Goal: Information Seeking & Learning: Learn about a topic

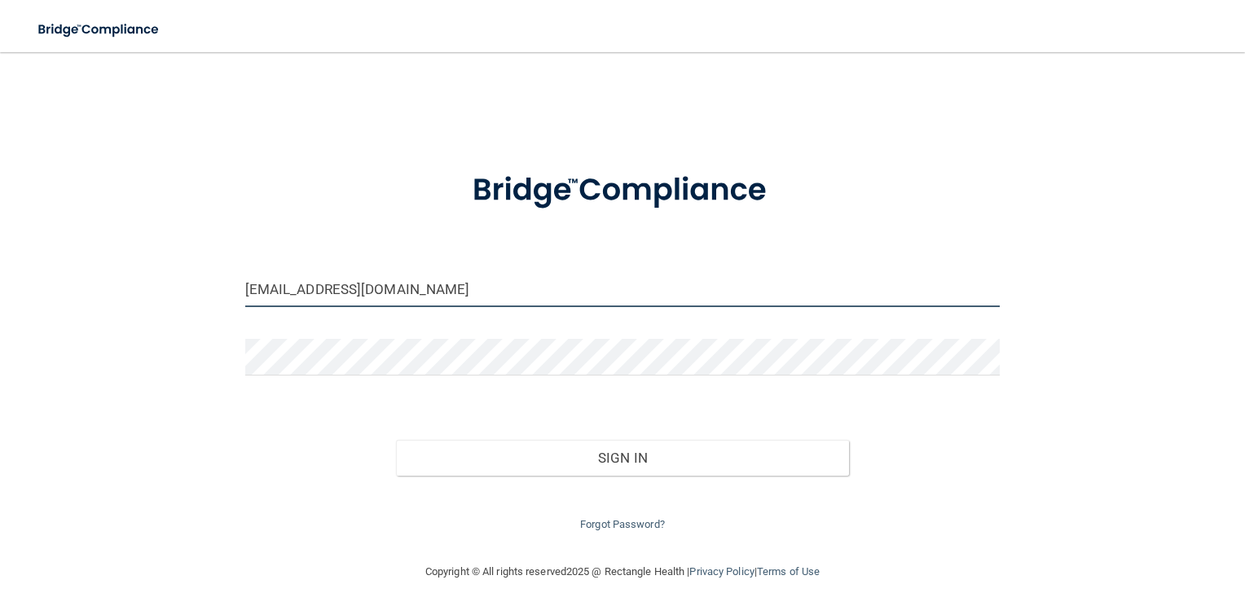
drag, startPoint x: 375, startPoint y: 293, endPoint x: 182, endPoint y: 300, distance: 192.4
click at [182, 300] on div "[EMAIL_ADDRESS][DOMAIN_NAME] Invalid email/password. You don't have permission …" at bounding box center [623, 306] width 1180 height 477
type input "[PERSON_NAME][EMAIL_ADDRESS][PERSON_NAME][DOMAIN_NAME]"
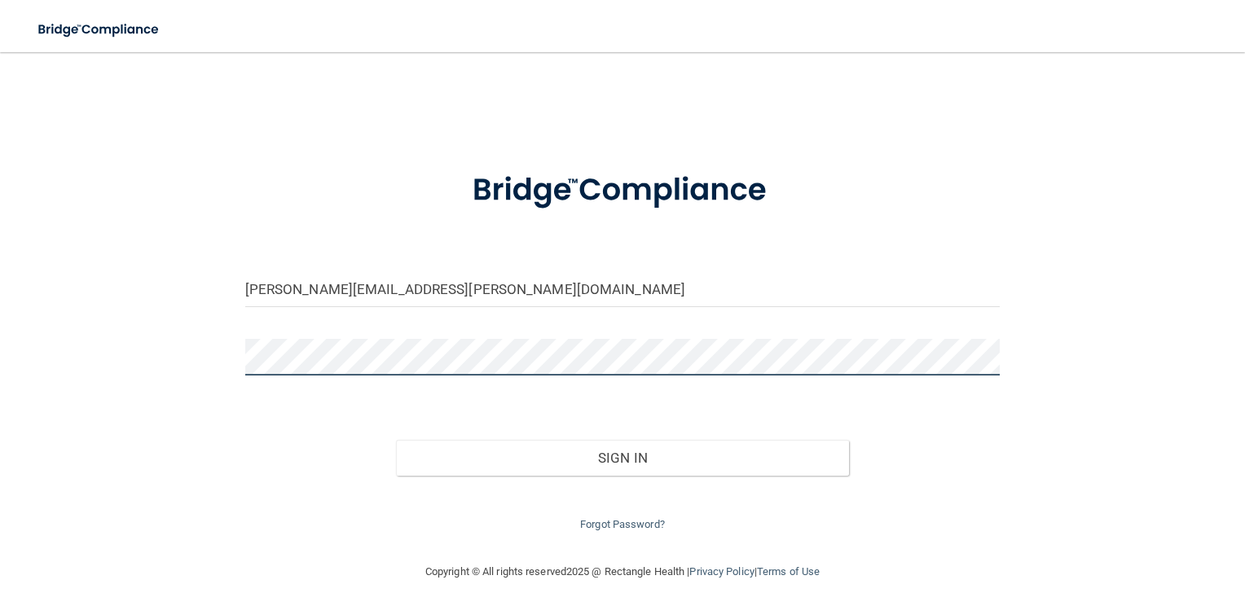
click at [218, 360] on div "sheryl.bostwick@gmail.com Invalid email/password. You don't have permission to …" at bounding box center [623, 306] width 1180 height 477
click at [396, 440] on button "Sign In" at bounding box center [622, 458] width 453 height 36
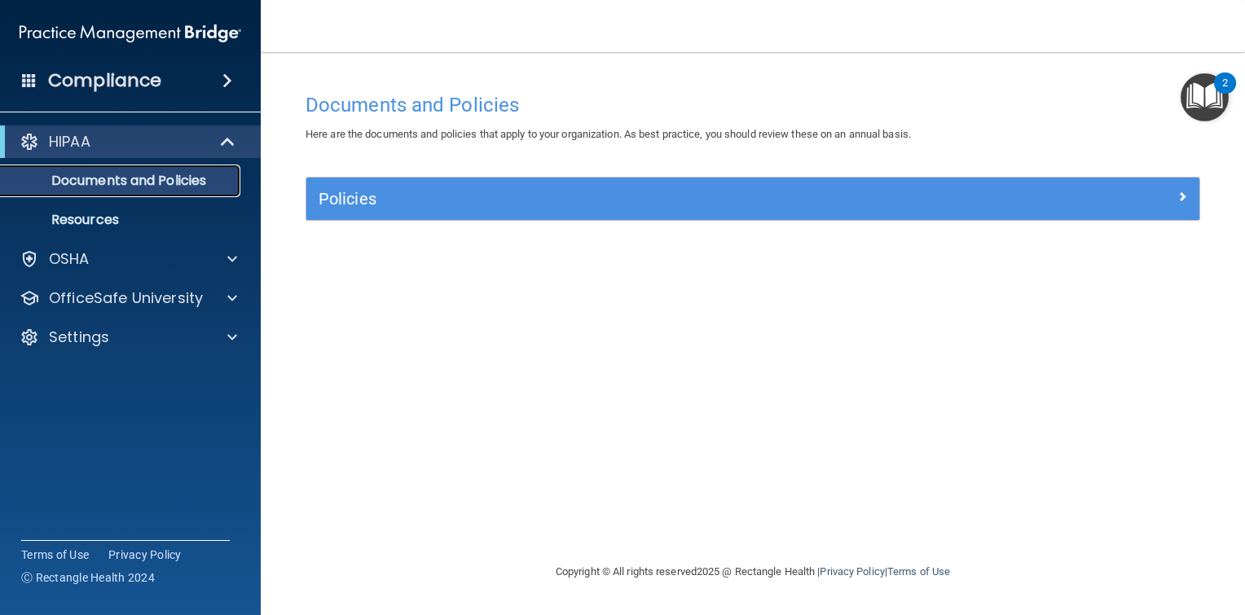
click at [156, 186] on p "Documents and Policies" at bounding box center [122, 181] width 222 height 16
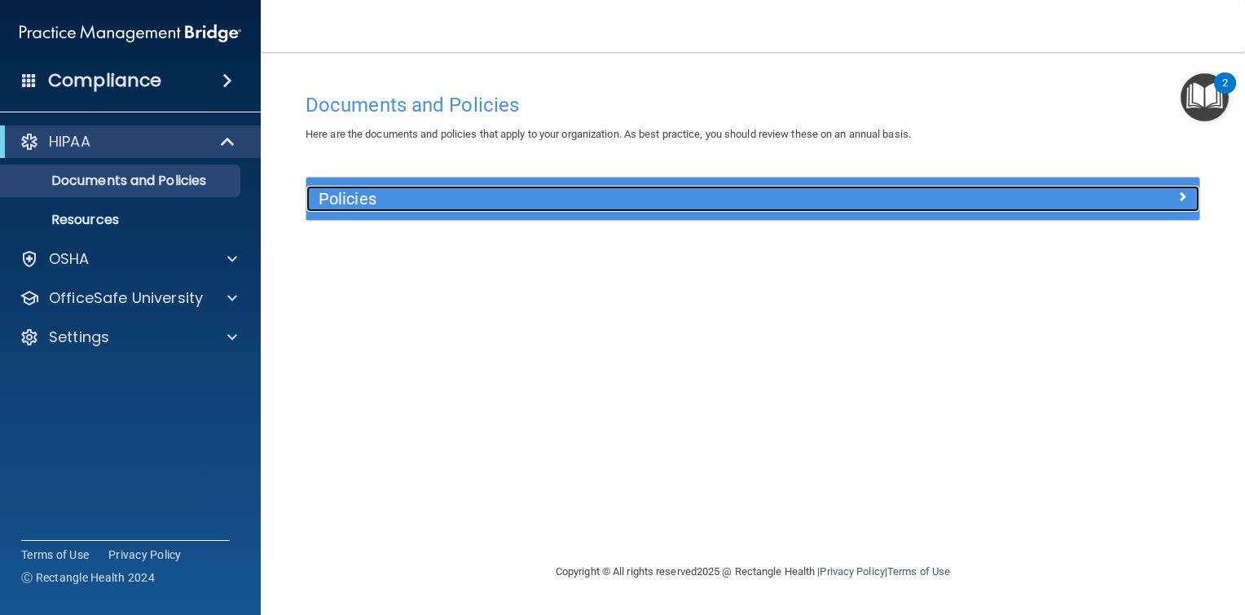
click at [668, 200] on h5 "Policies" at bounding box center [641, 199] width 645 height 18
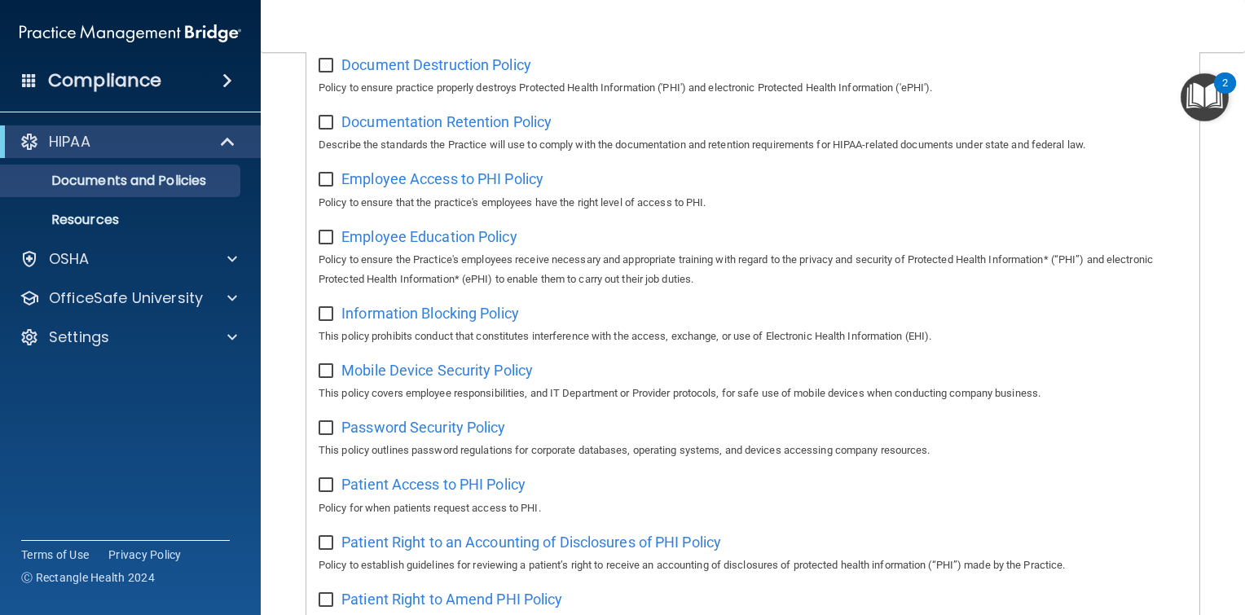
scroll to position [317, 0]
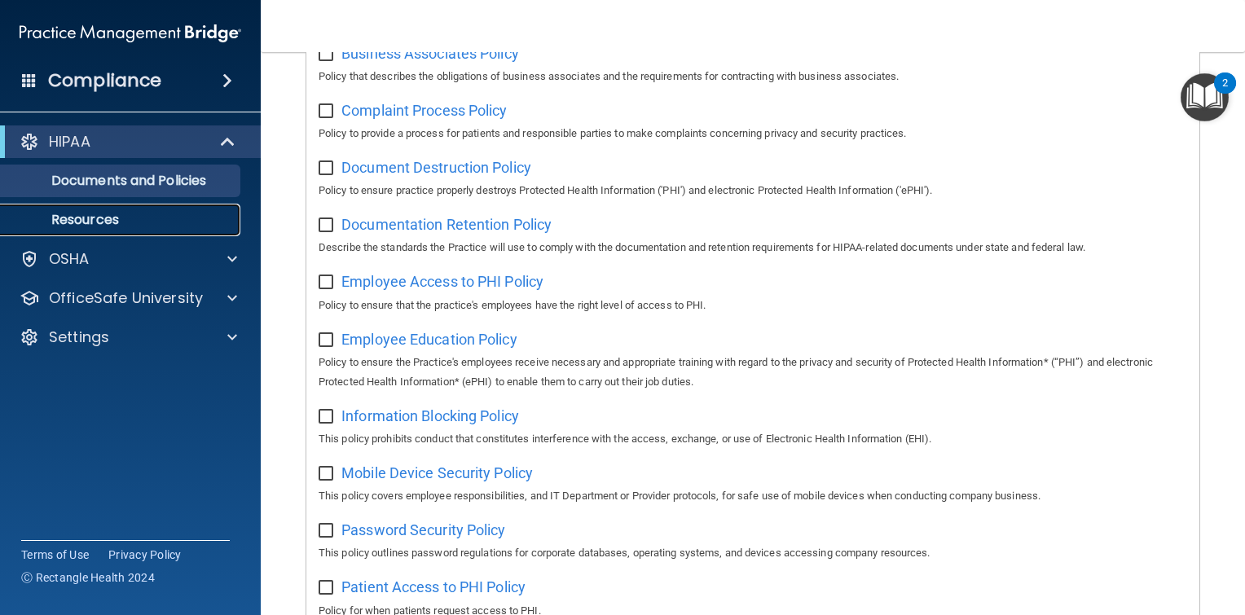
click at [74, 228] on p "Resources" at bounding box center [122, 220] width 222 height 16
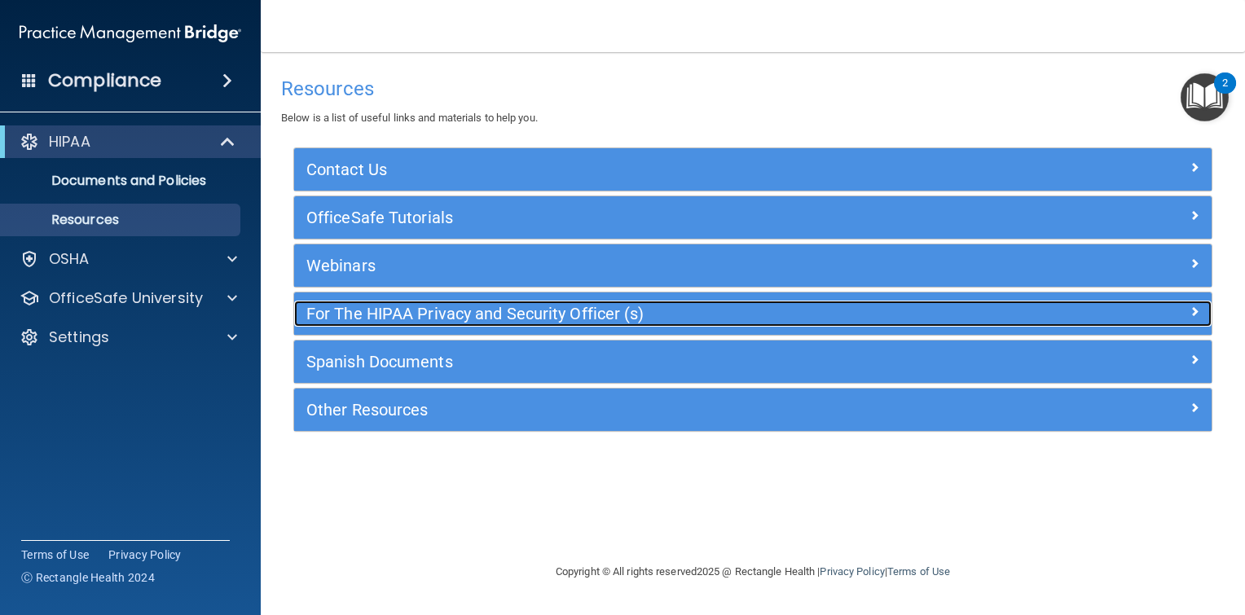
click at [371, 317] on h5 "For The HIPAA Privacy and Security Officer (s)" at bounding box center [638, 314] width 664 height 18
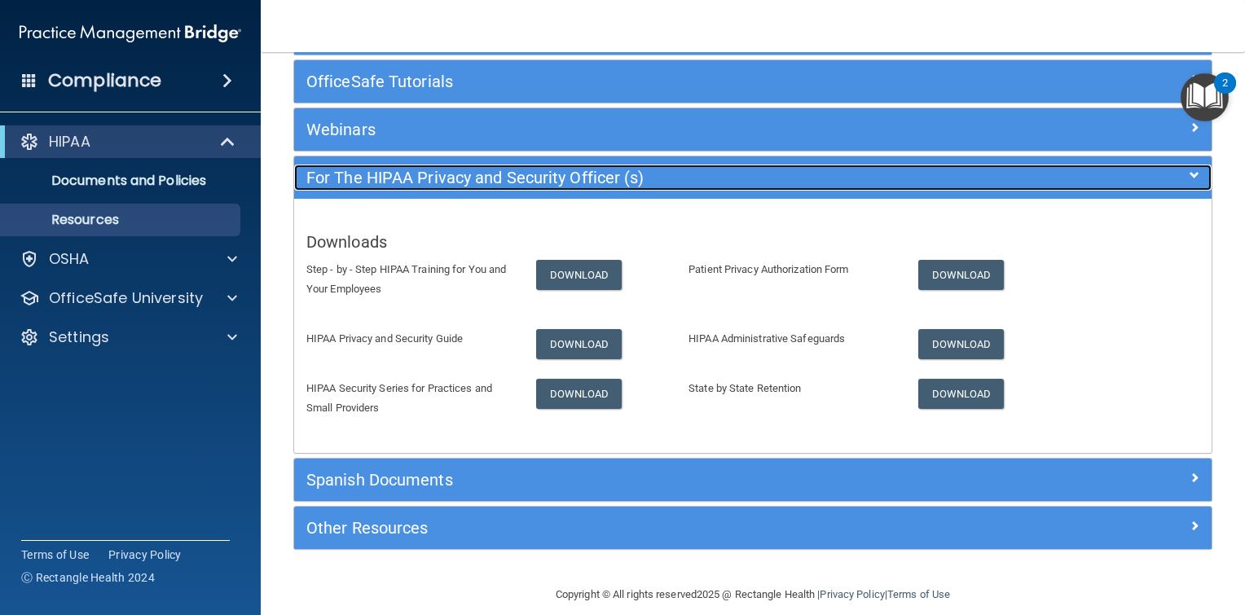
scroll to position [153, 0]
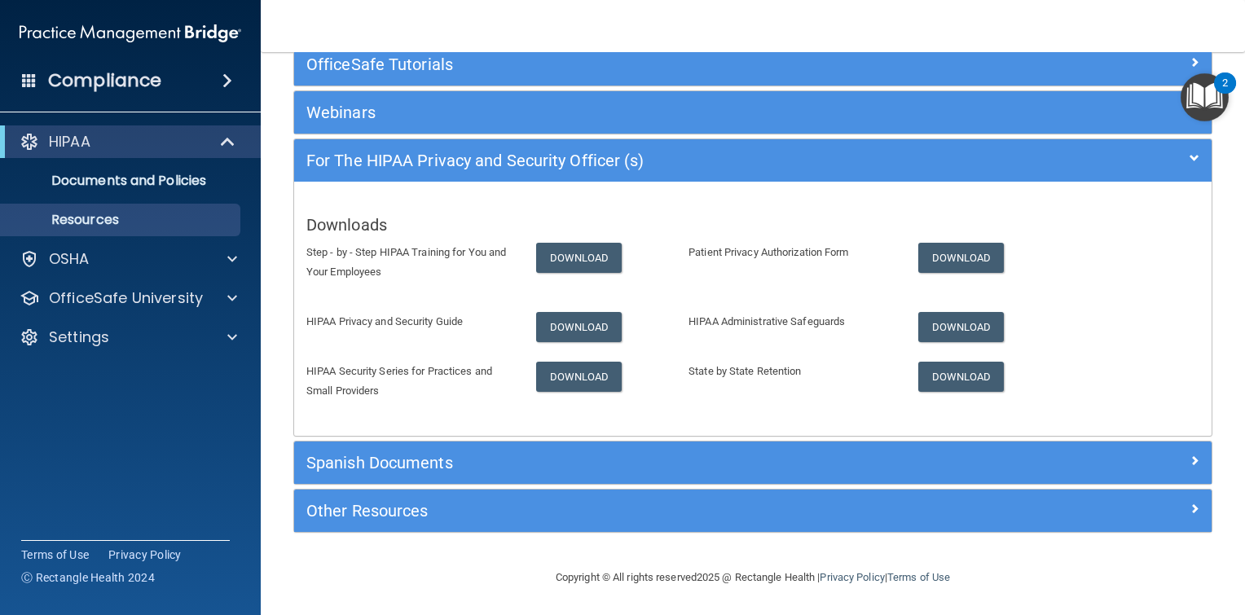
click at [225, 85] on span at bounding box center [227, 81] width 10 height 20
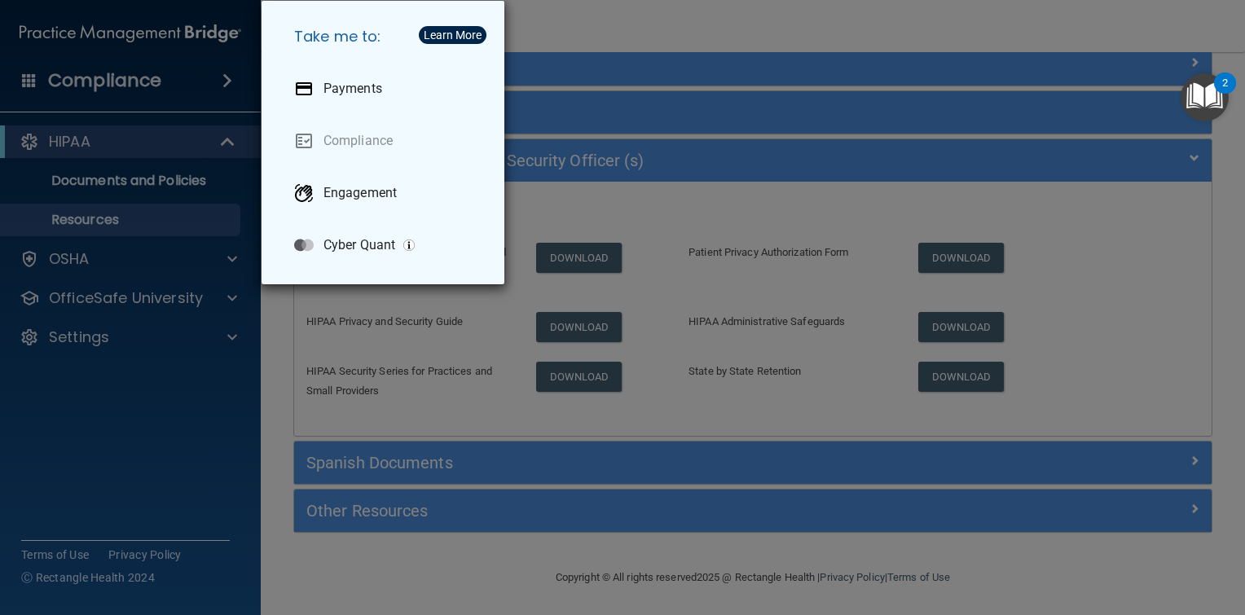
click at [609, 25] on div "Take me to: Payments Compliance Engagement Cyber Quant" at bounding box center [622, 307] width 1245 height 615
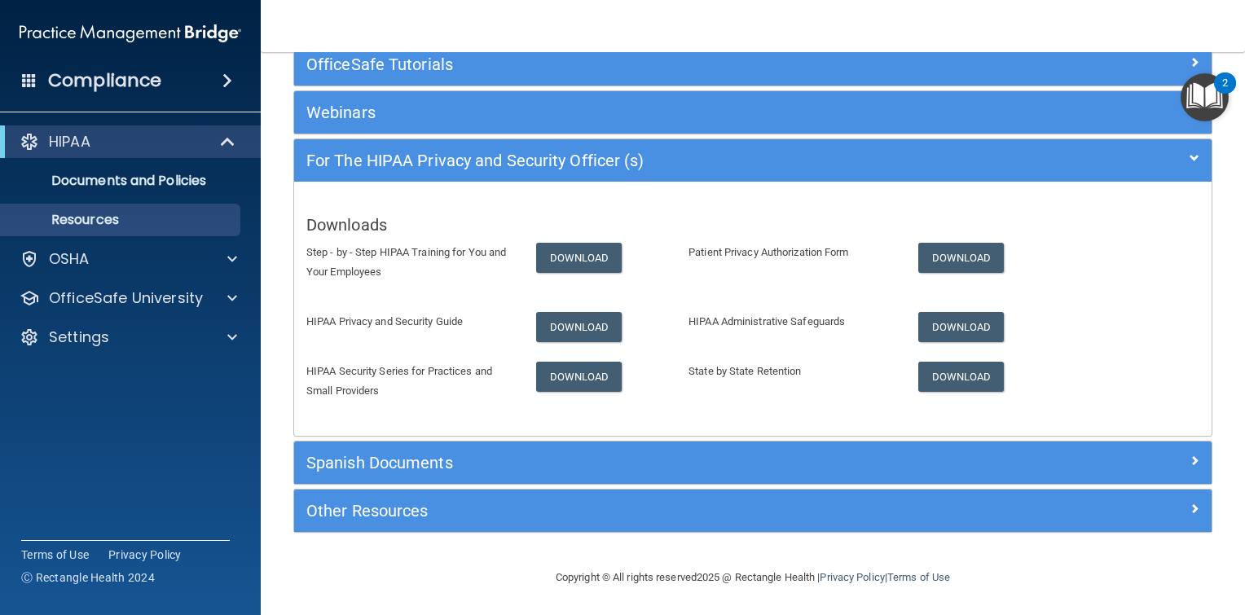
drag, startPoint x: 1145, startPoint y: 1, endPoint x: 821, endPoint y: 209, distance: 384.4
click at [821, 209] on div "Downloads Step - by - Step HIPAA Training for You and Your Employees Download P…" at bounding box center [752, 309] width 917 height 230
click at [145, 182] on p "Documents and Policies" at bounding box center [122, 181] width 222 height 16
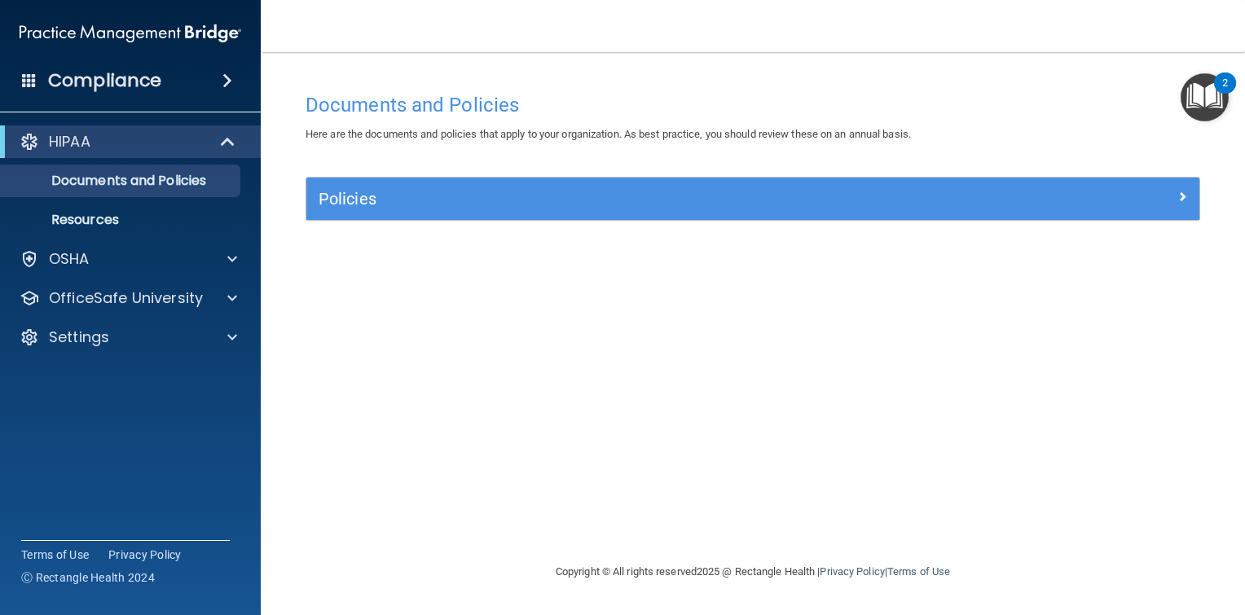
click at [225, 85] on span at bounding box center [227, 81] width 10 height 20
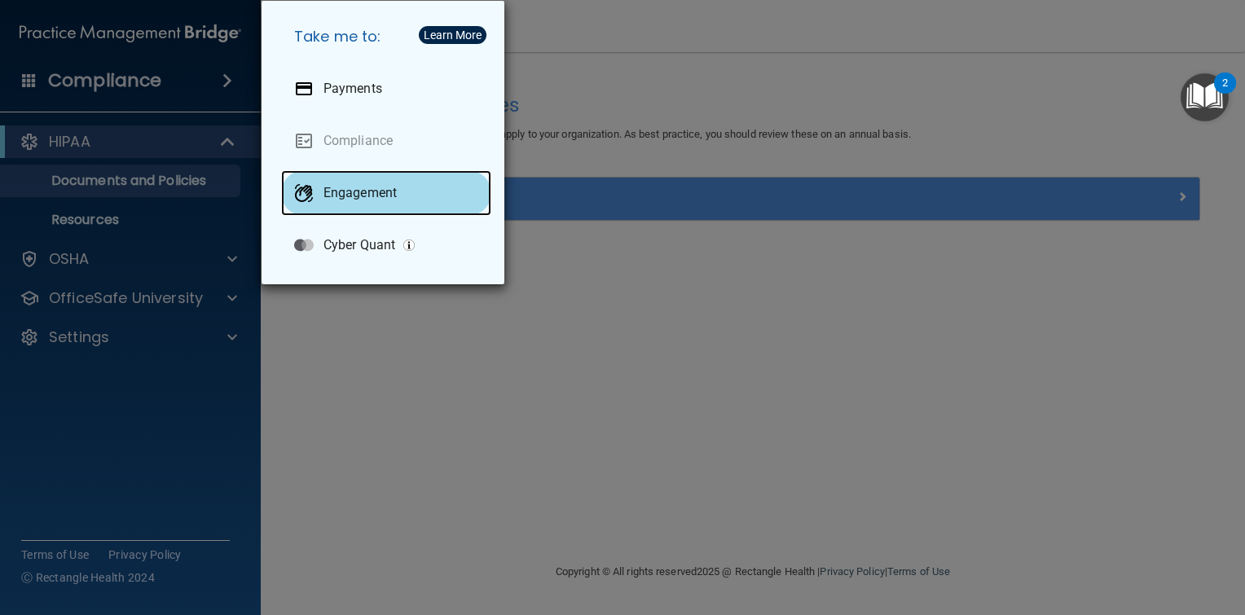
click at [342, 202] on div "Engagement" at bounding box center [386, 193] width 210 height 46
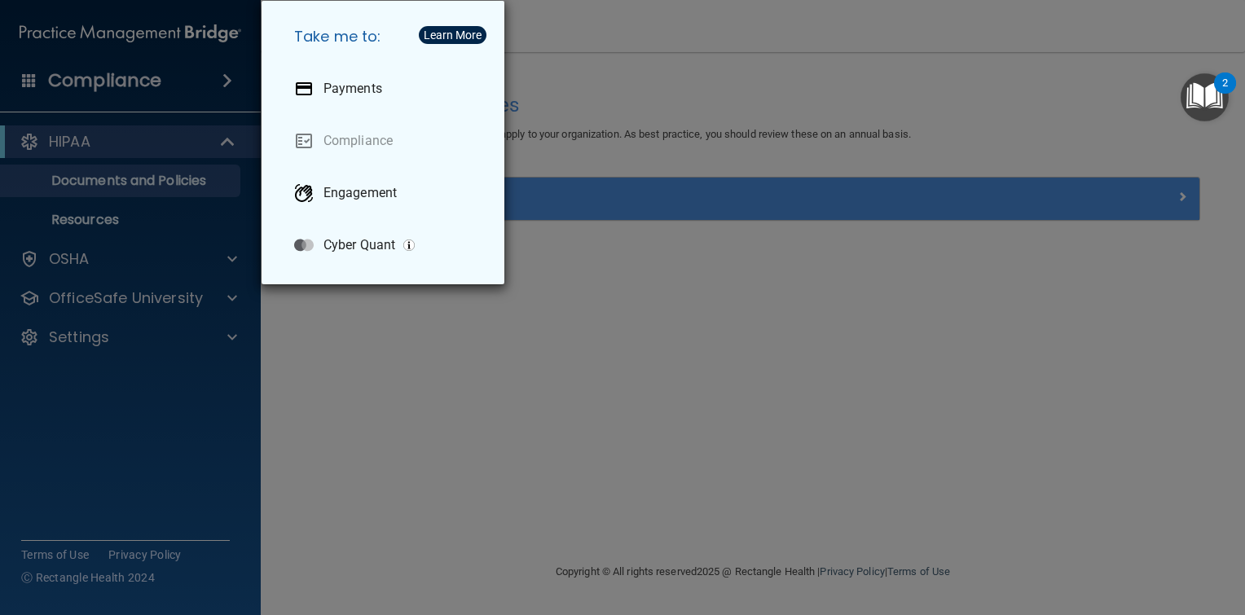
drag, startPoint x: 182, startPoint y: 366, endPoint x: 180, endPoint y: 339, distance: 27.0
click at [182, 363] on div "Take me to: Payments Compliance Engagement Cyber Quant" at bounding box center [622, 307] width 1245 height 615
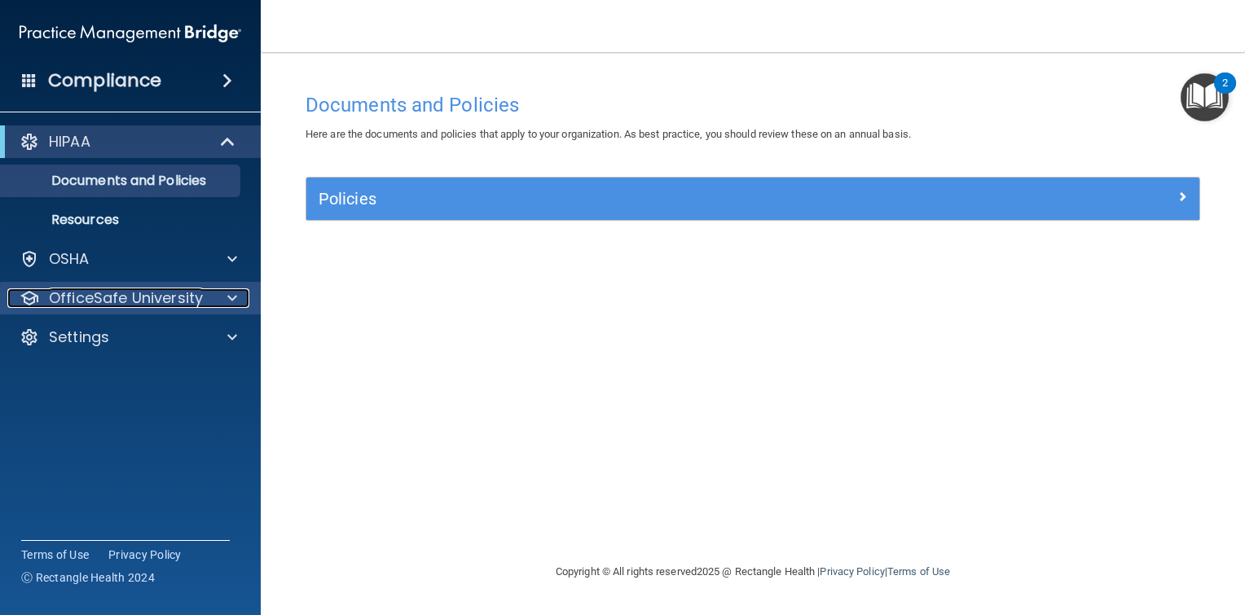
click at [182, 300] on p "OfficeSafe University" at bounding box center [126, 298] width 154 height 20
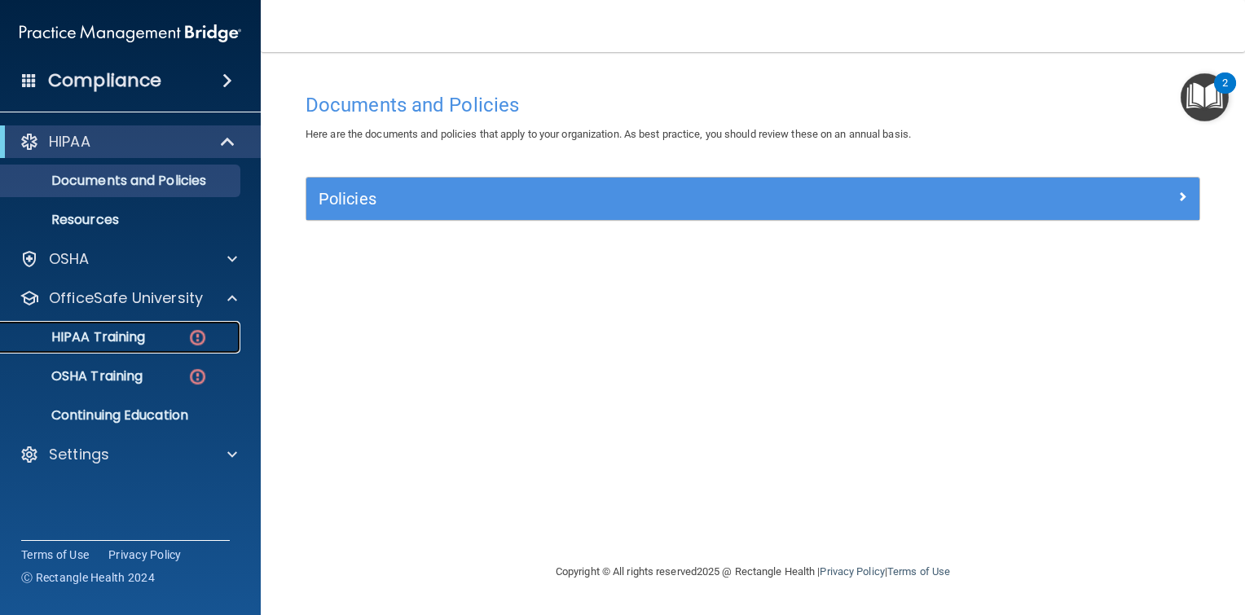
click at [135, 342] on p "HIPAA Training" at bounding box center [78, 337] width 134 height 16
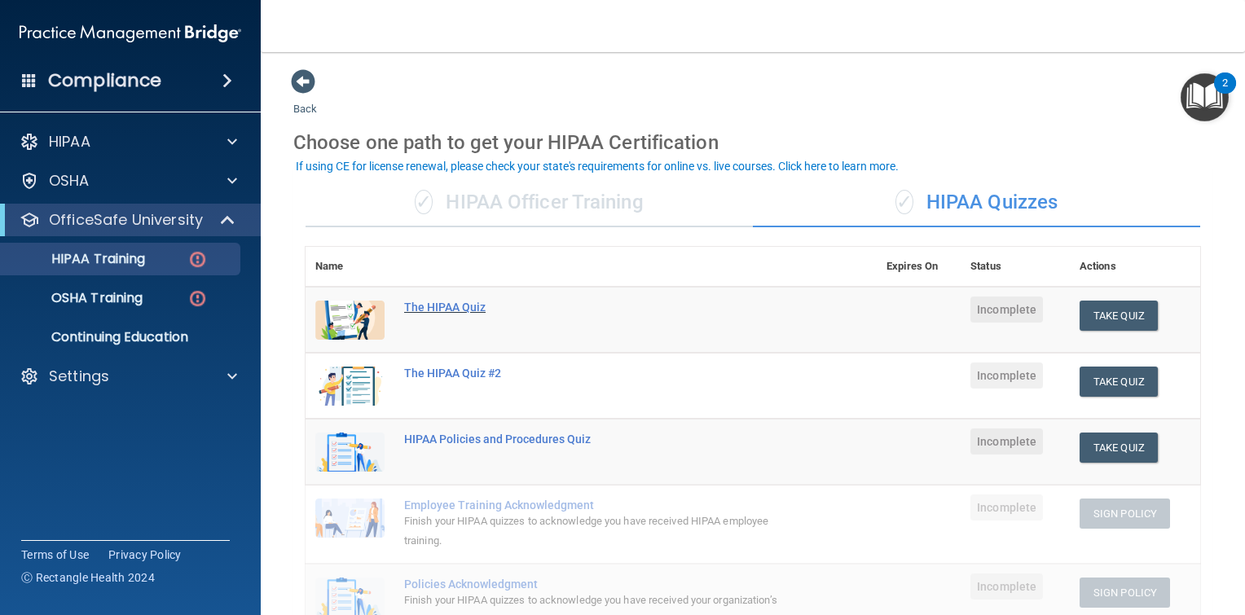
click at [459, 309] on div "The HIPAA Quiz" at bounding box center [599, 307] width 391 height 13
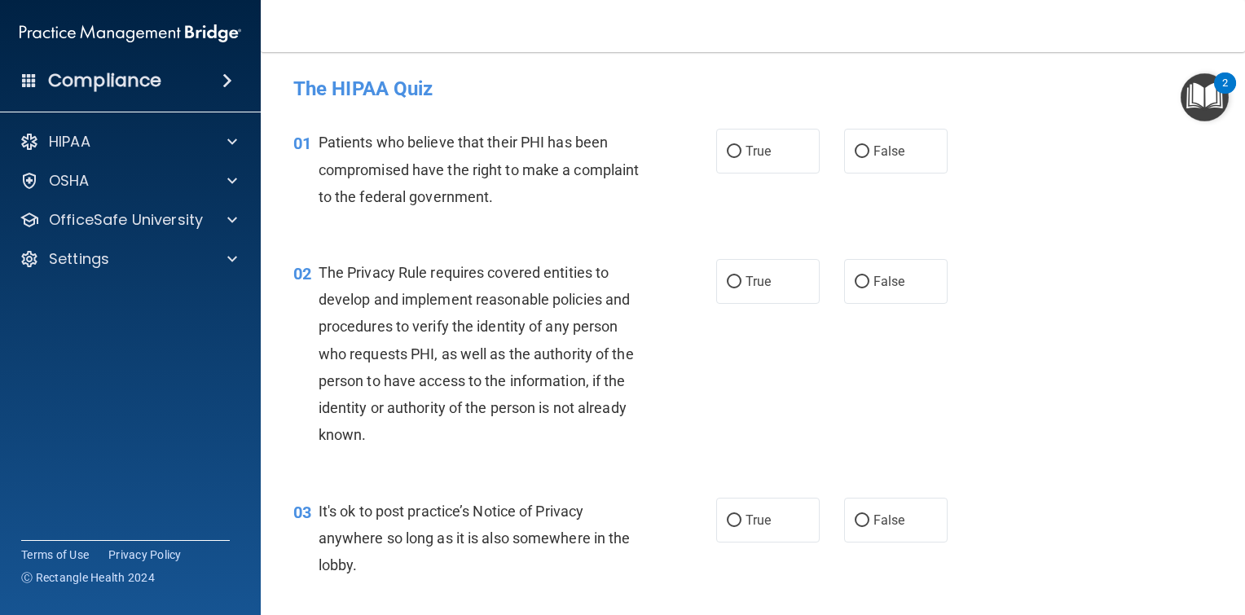
click at [228, 81] on span at bounding box center [227, 81] width 10 height 20
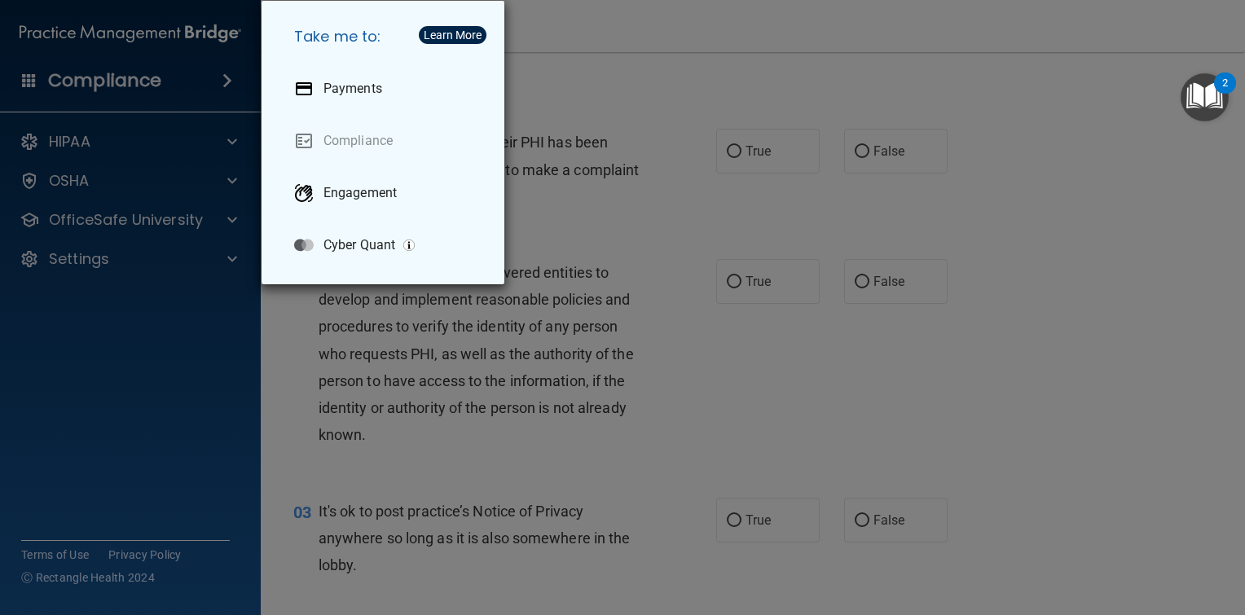
click at [569, 86] on div "Take me to: Payments Compliance Engagement Cyber Quant" at bounding box center [622, 307] width 1245 height 615
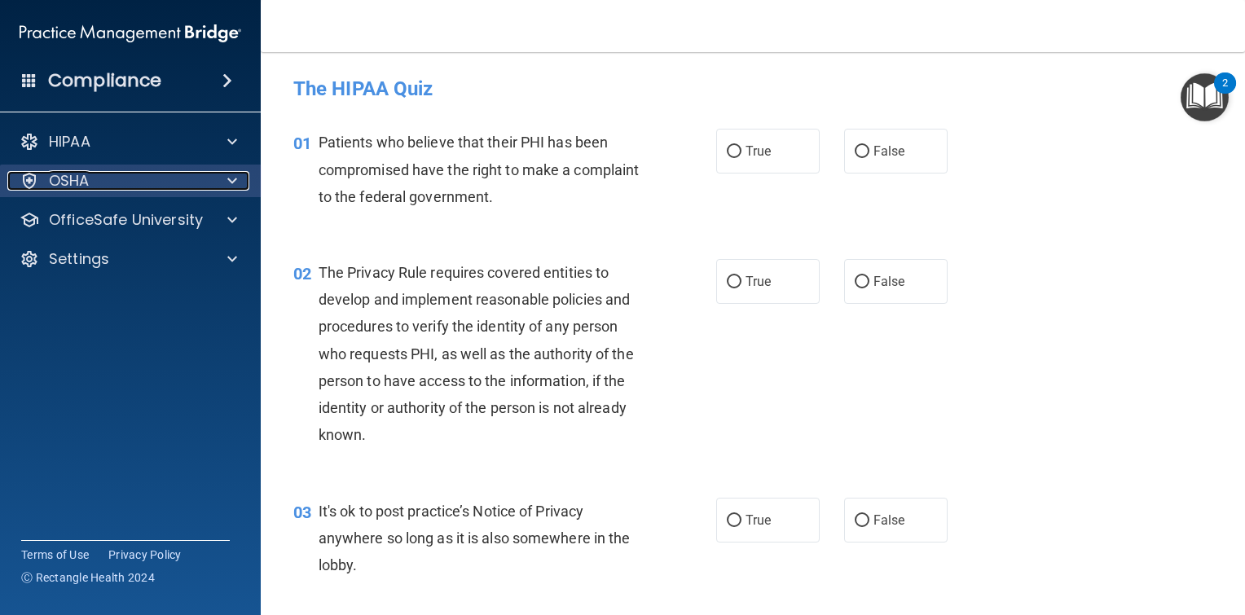
click at [229, 180] on span at bounding box center [232, 181] width 10 height 20
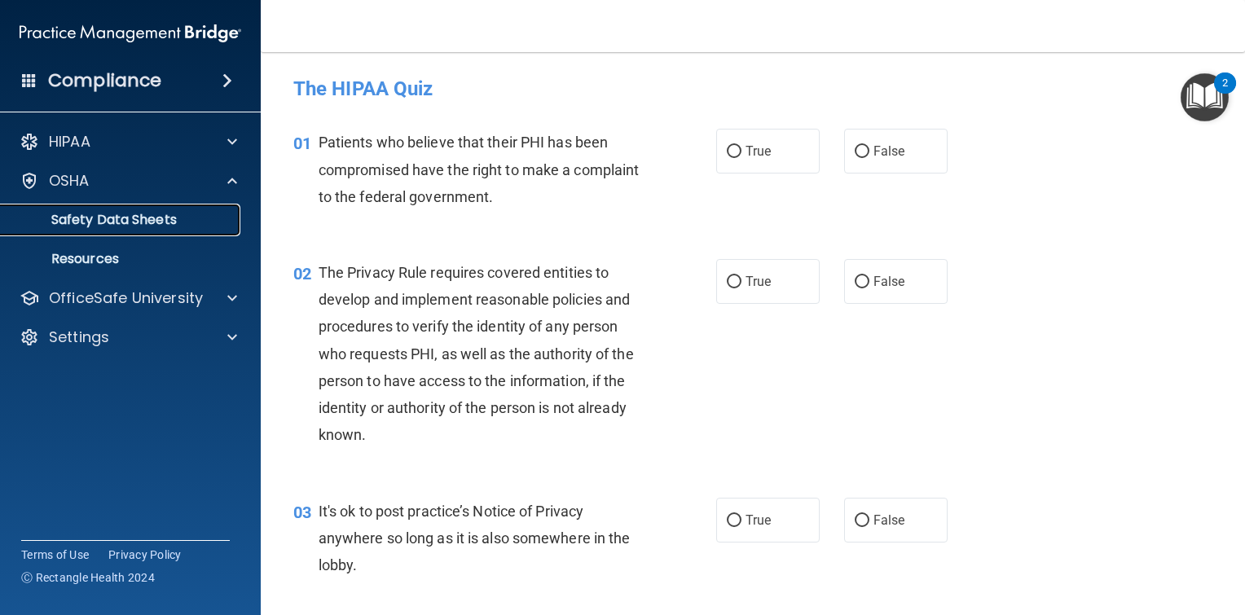
click at [134, 222] on p "Safety Data Sheets" at bounding box center [122, 220] width 222 height 16
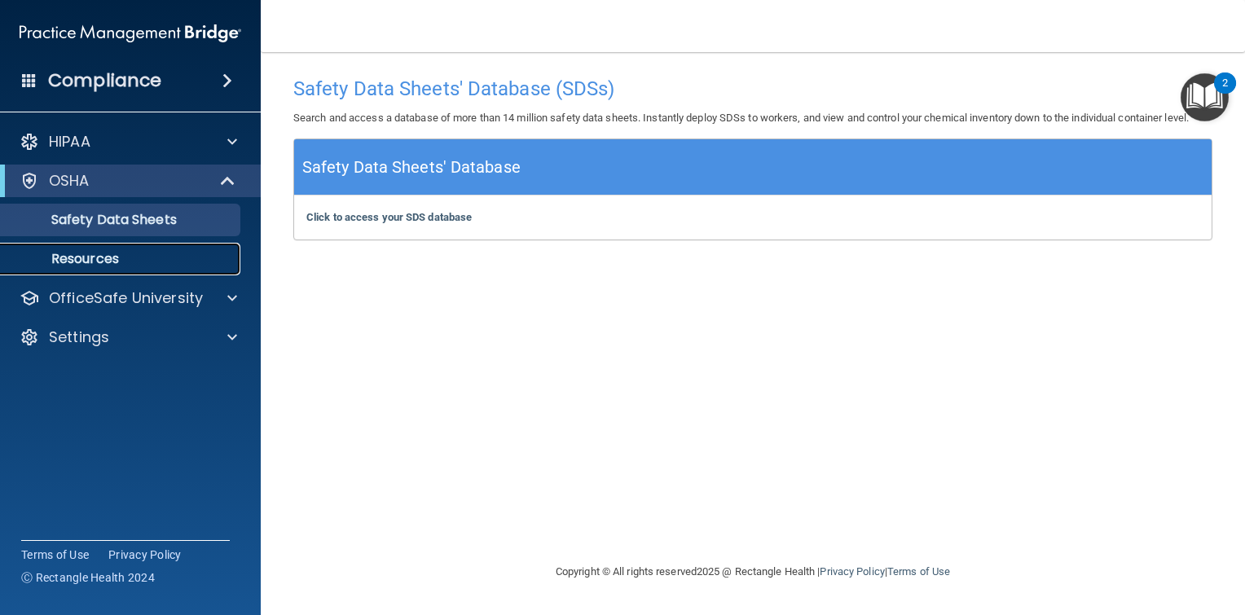
click at [102, 264] on p "Resources" at bounding box center [122, 259] width 222 height 16
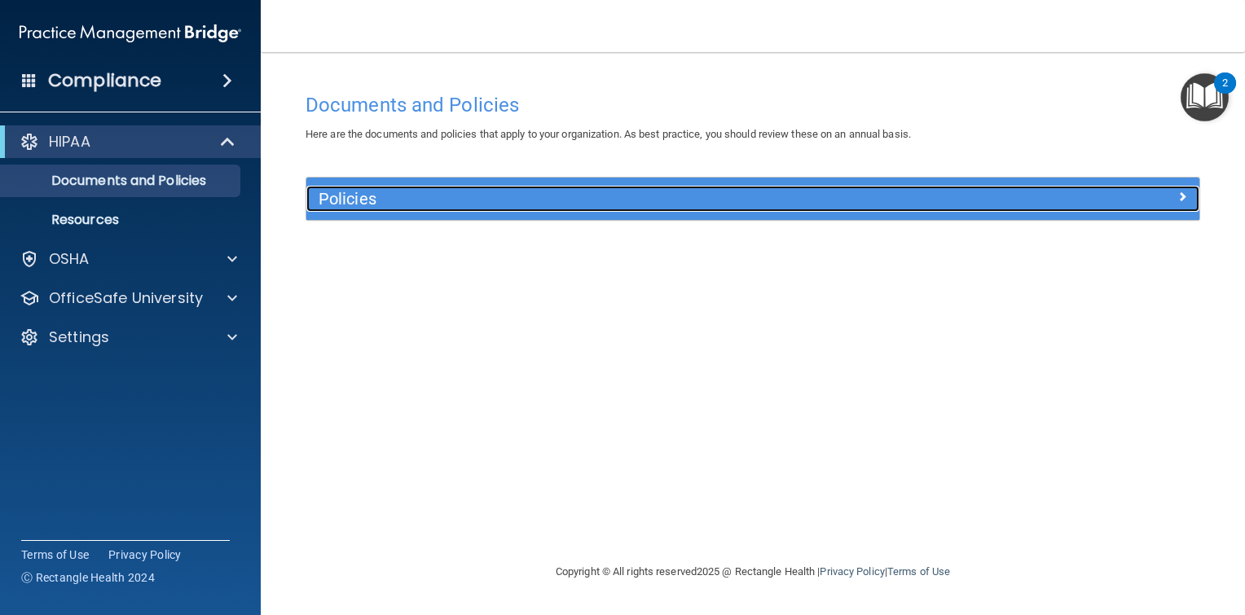
click at [341, 197] on h5 "Policies" at bounding box center [641, 199] width 645 height 18
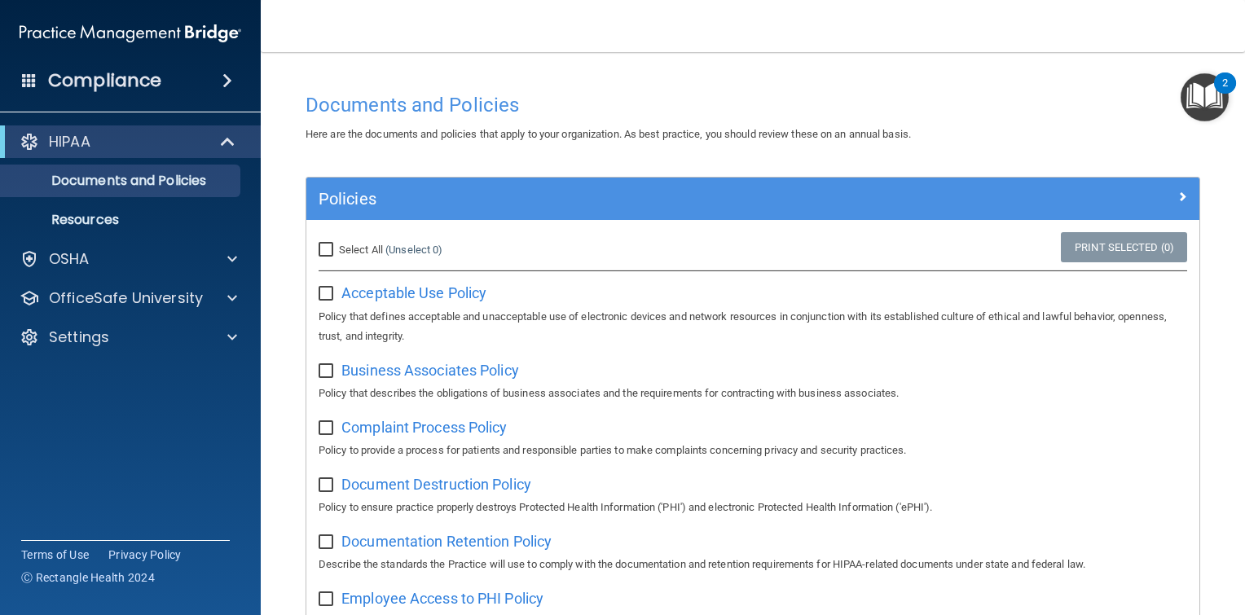
click at [226, 83] on span at bounding box center [227, 81] width 10 height 20
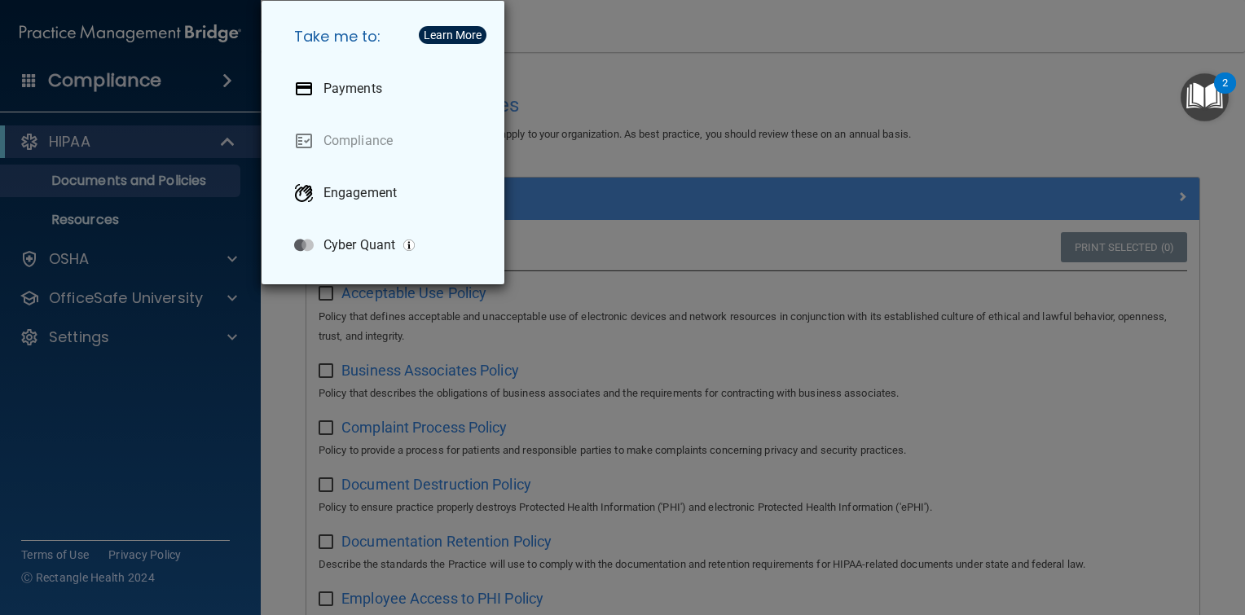
click at [593, 95] on div "Take me to: Payments Compliance Engagement Cyber Quant" at bounding box center [622, 307] width 1245 height 615
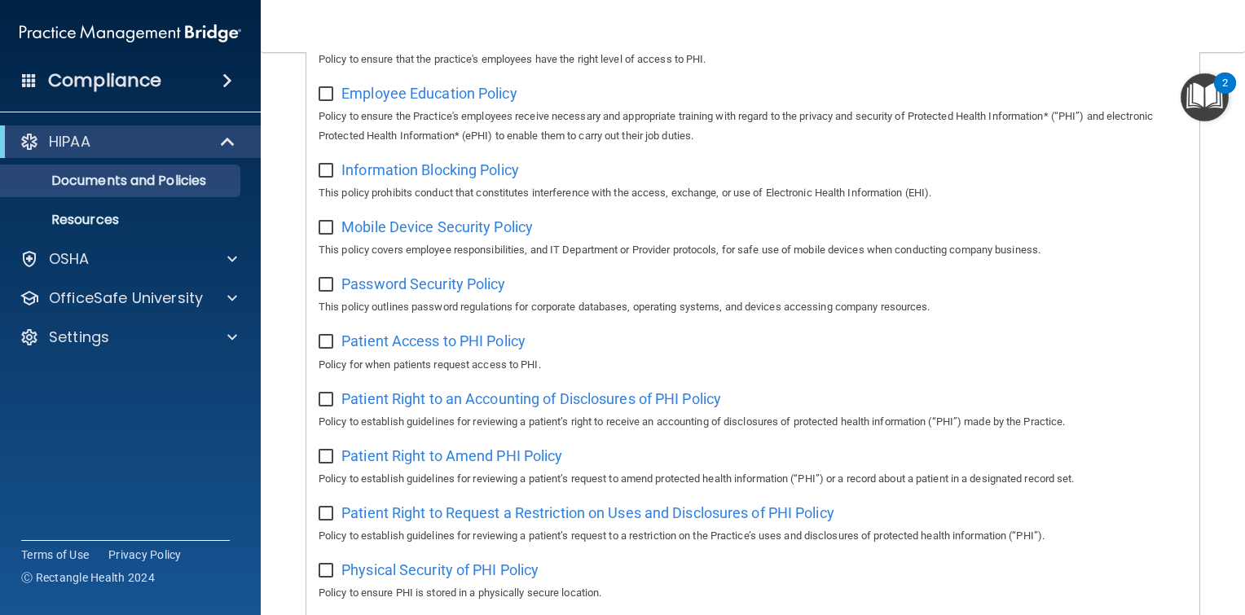
scroll to position [561, 0]
click at [192, 304] on p "OfficeSafe University" at bounding box center [126, 298] width 154 height 20
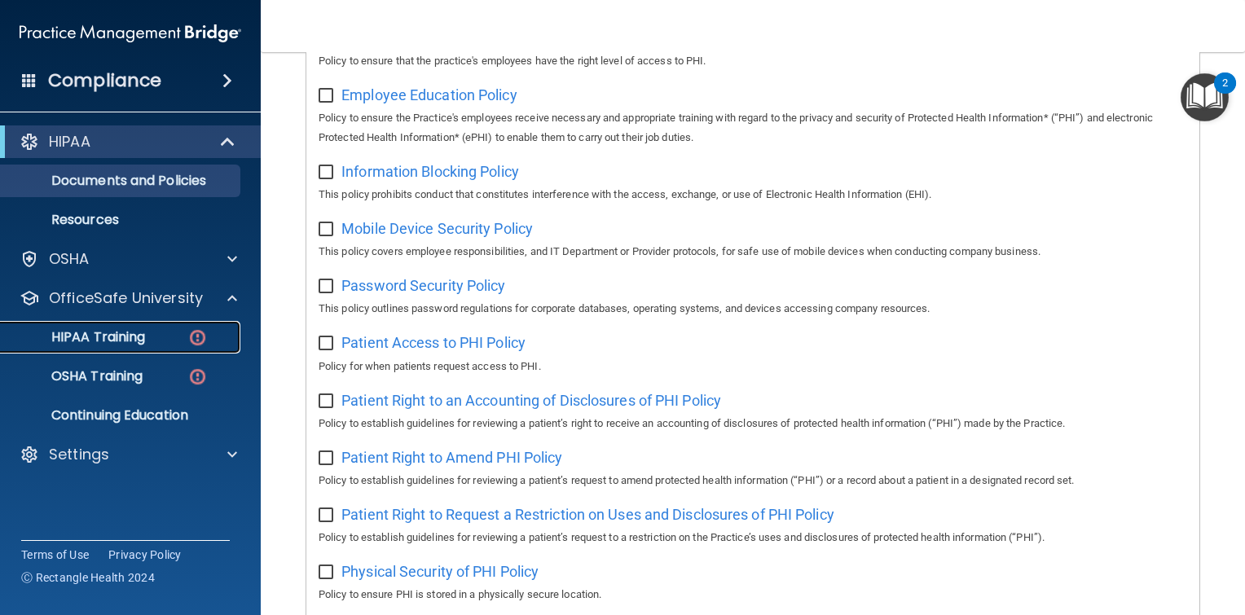
click at [127, 336] on p "HIPAA Training" at bounding box center [78, 337] width 134 height 16
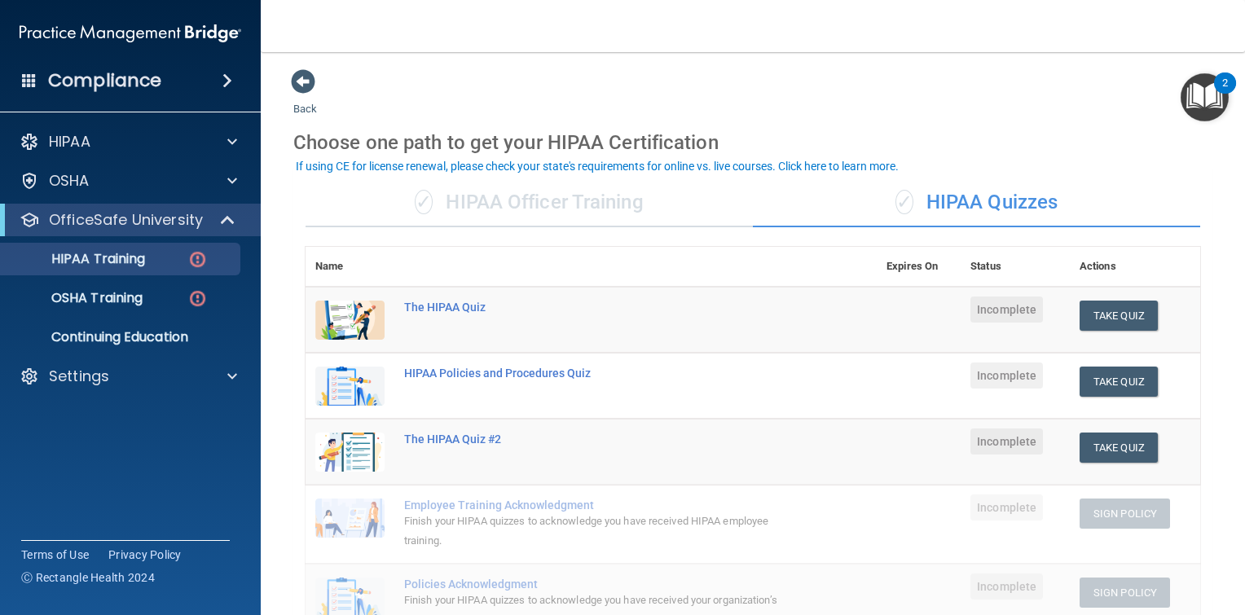
click at [754, 166] on div "If using CE for license renewal, please check your state's requirements for onl…" at bounding box center [597, 165] width 603 height 11
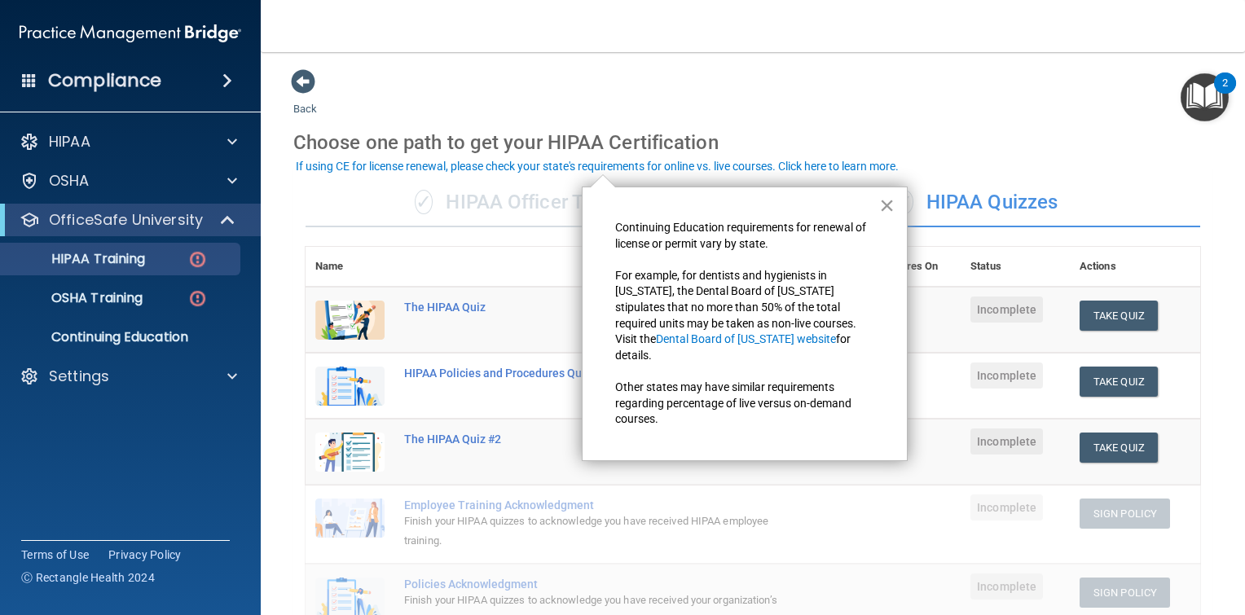
click at [885, 209] on button "×" at bounding box center [886, 205] width 15 height 26
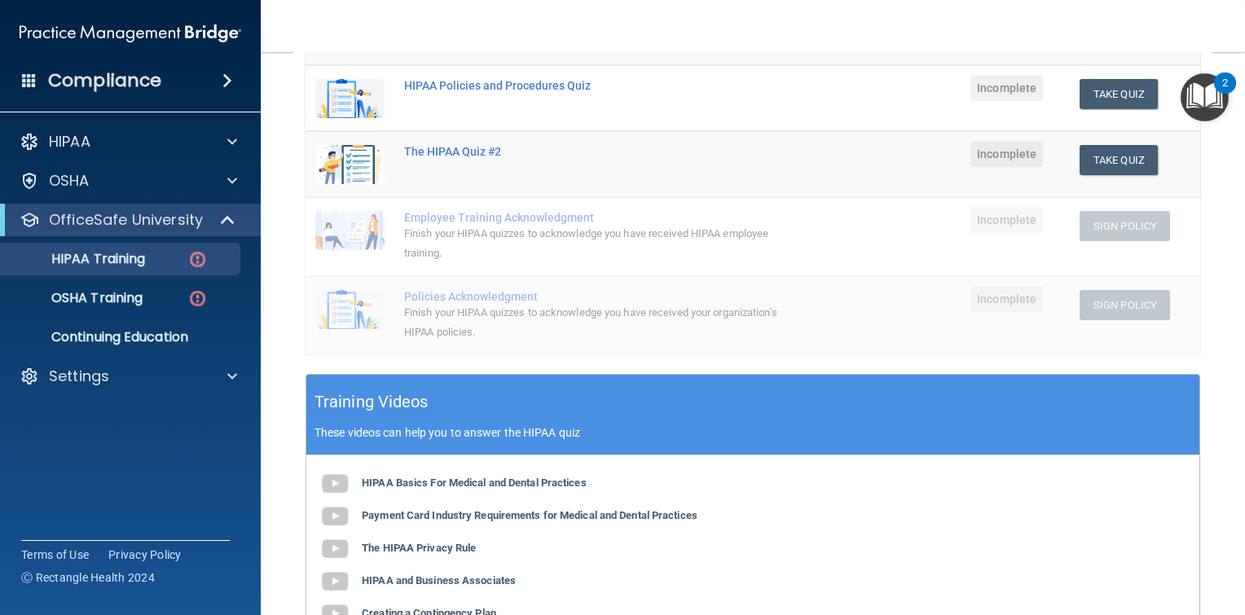
scroll to position [326, 0]
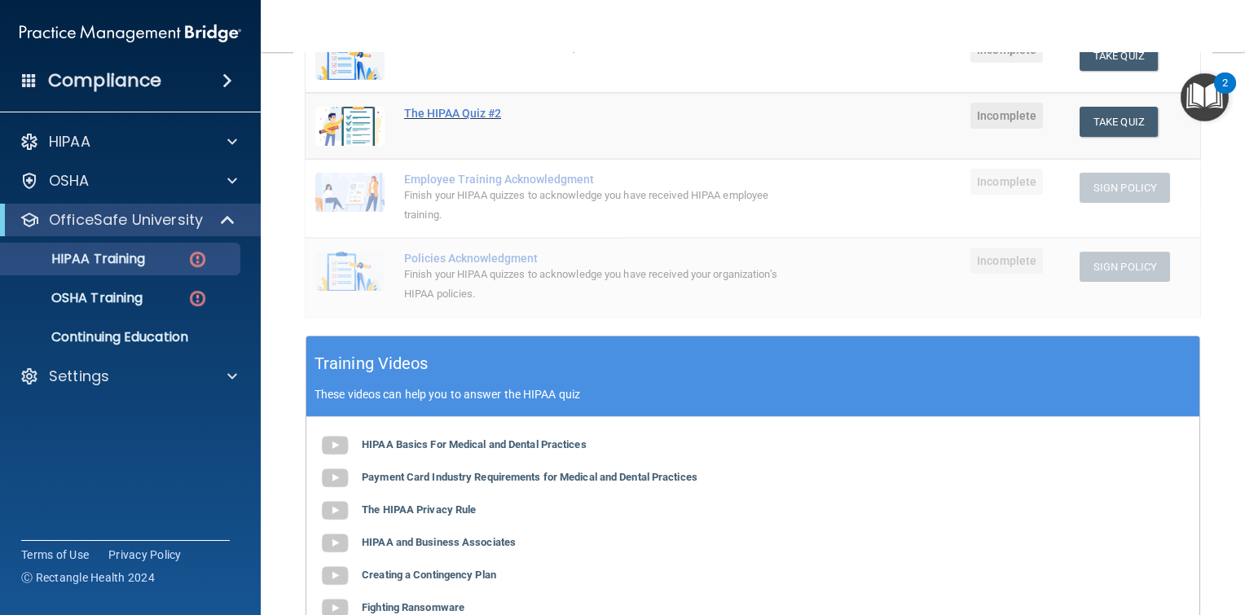
click at [451, 113] on div "The HIPAA Quiz #2" at bounding box center [599, 113] width 391 height 13
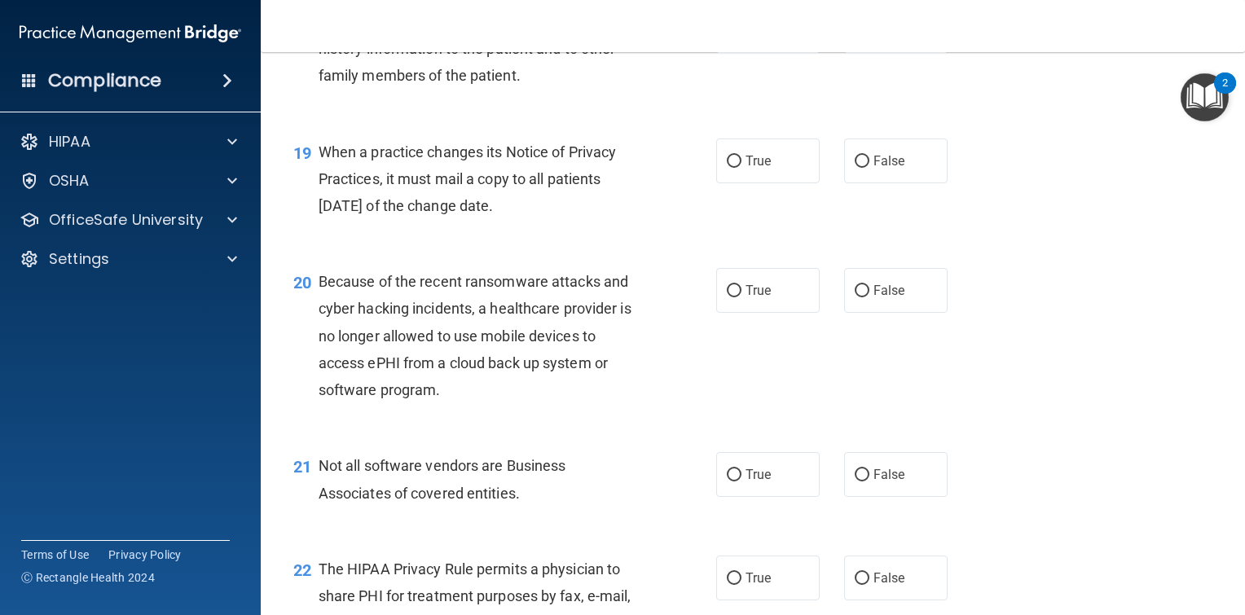
scroll to position [2604, 0]
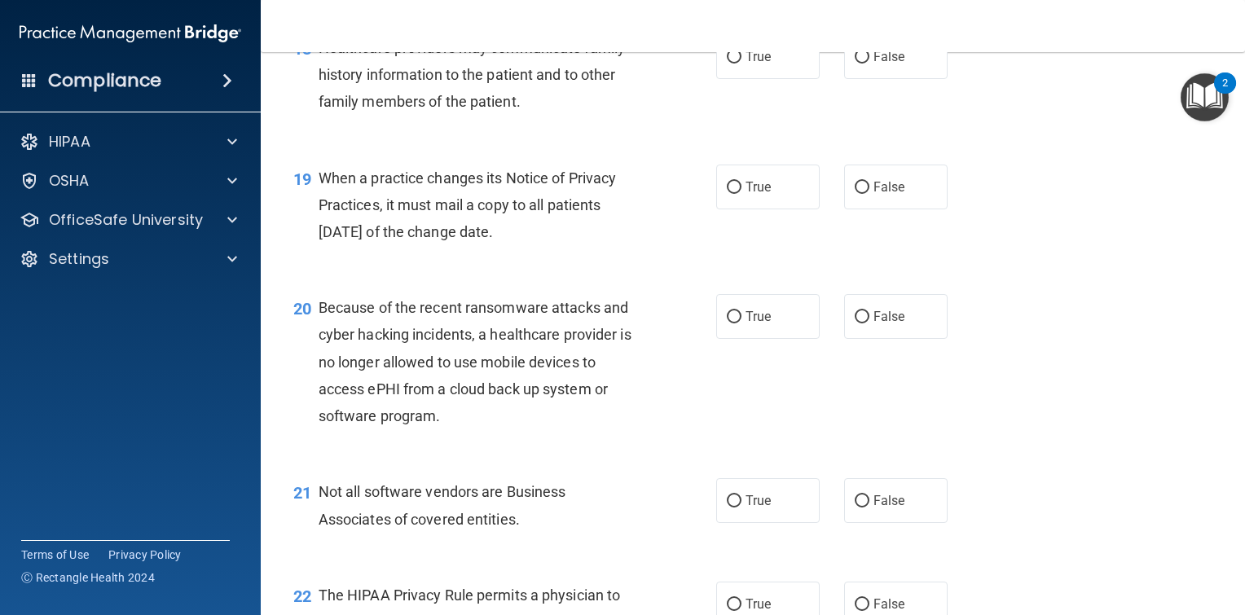
click at [1224, 84] on div "2" at bounding box center [1225, 93] width 6 height 21
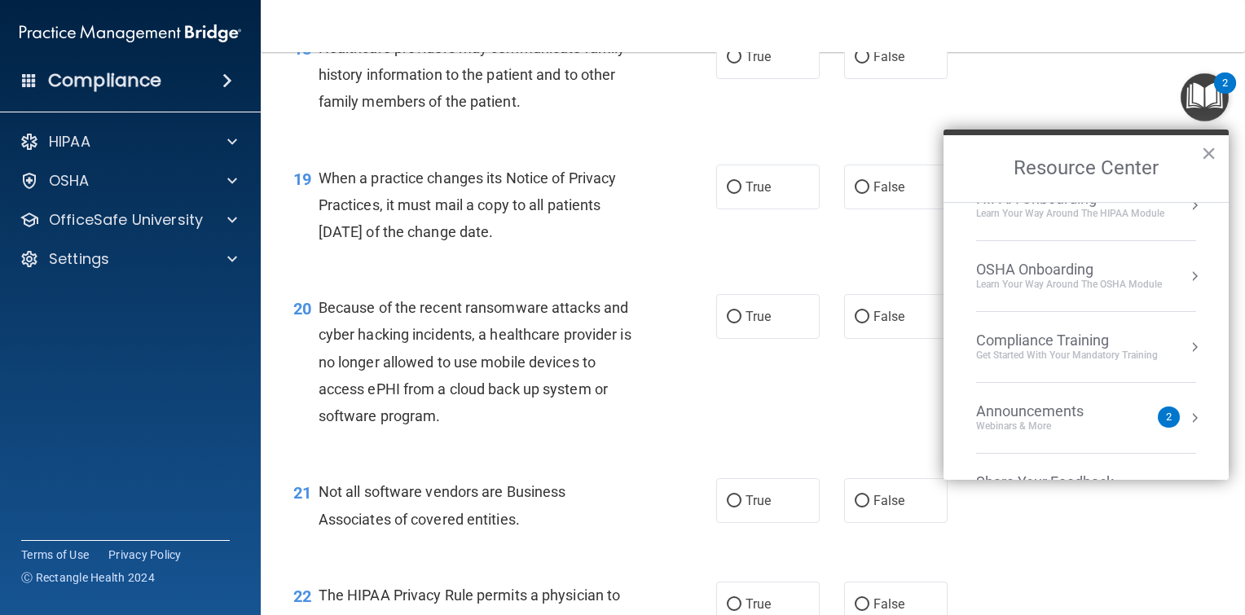
scroll to position [89, 0]
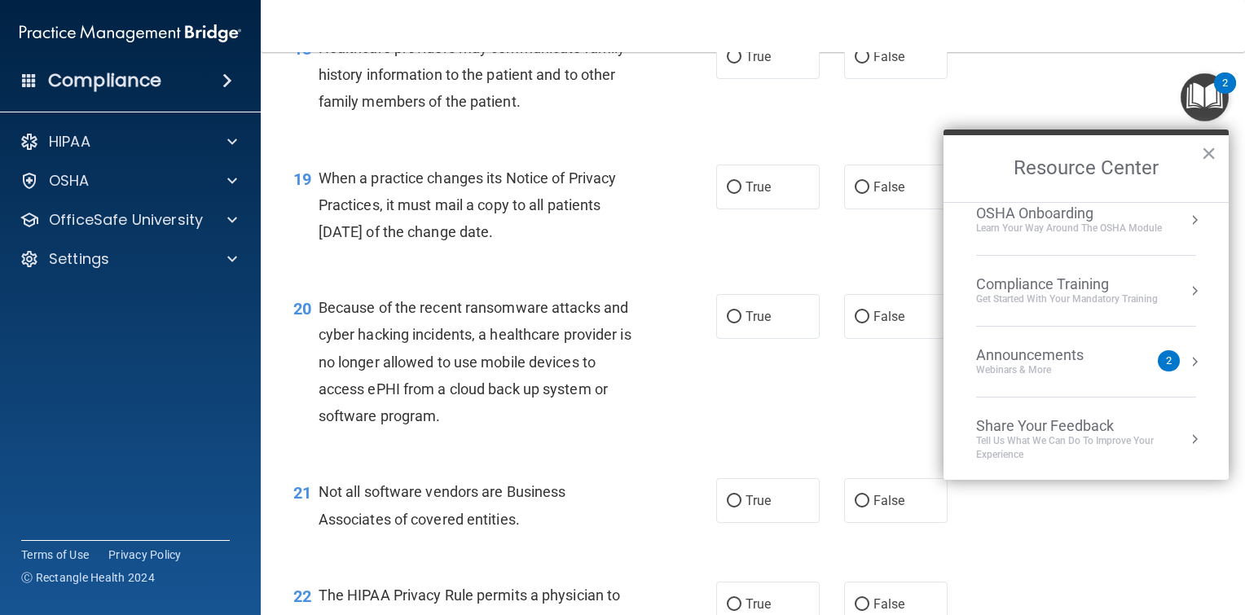
click at [1031, 288] on div "Compliance Training" at bounding box center [1067, 284] width 182 height 18
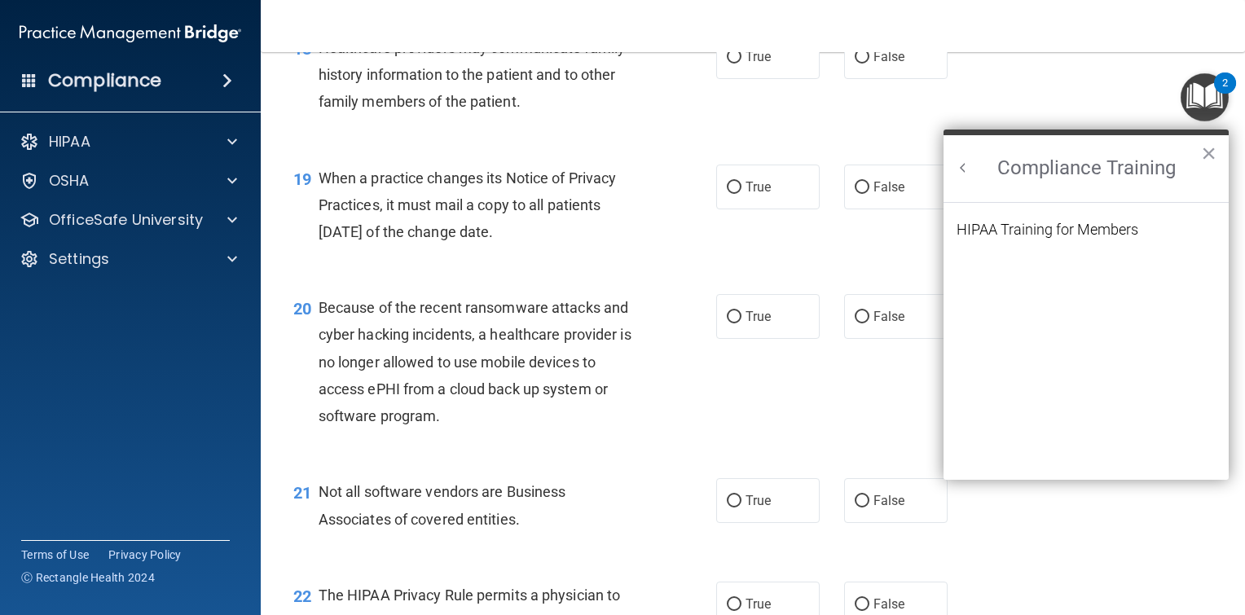
scroll to position [0, 0]
click at [1043, 228] on div "HIPAA Training for Members" at bounding box center [1047, 229] width 182 height 15
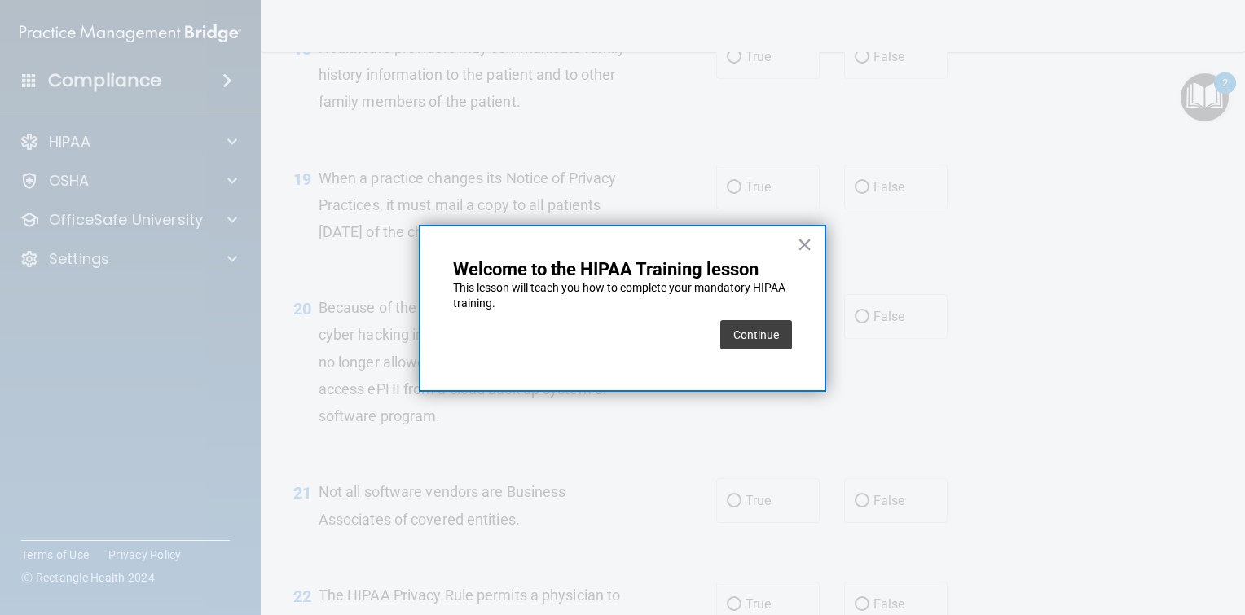
drag, startPoint x: 1133, startPoint y: 0, endPoint x: 1157, endPoint y: 54, distance: 58.7
click at [1157, 54] on div at bounding box center [622, 307] width 1245 height 615
click at [767, 336] on button "Continue" at bounding box center [756, 334] width 72 height 29
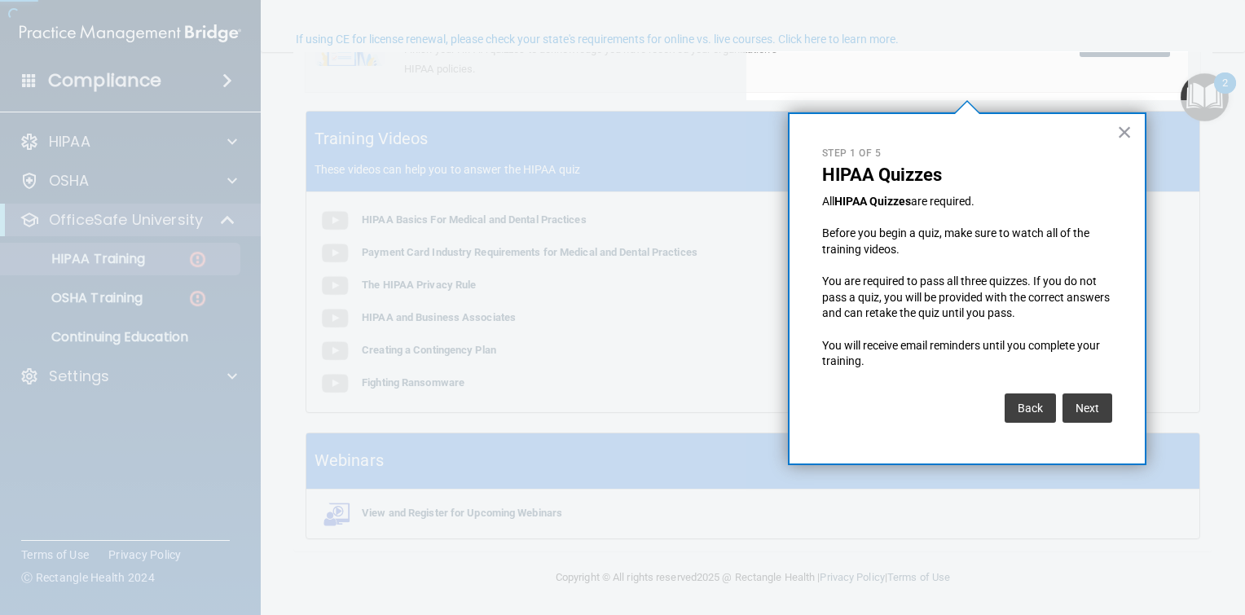
scroll to position [126, 0]
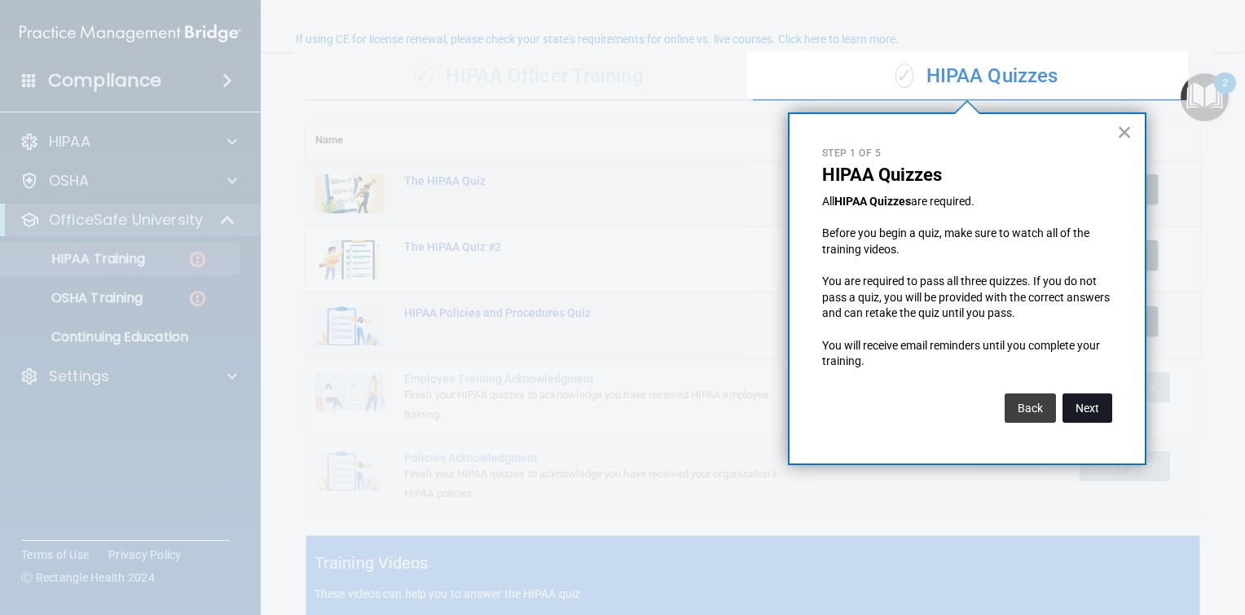
click at [1089, 413] on button "Next" at bounding box center [1087, 407] width 50 height 29
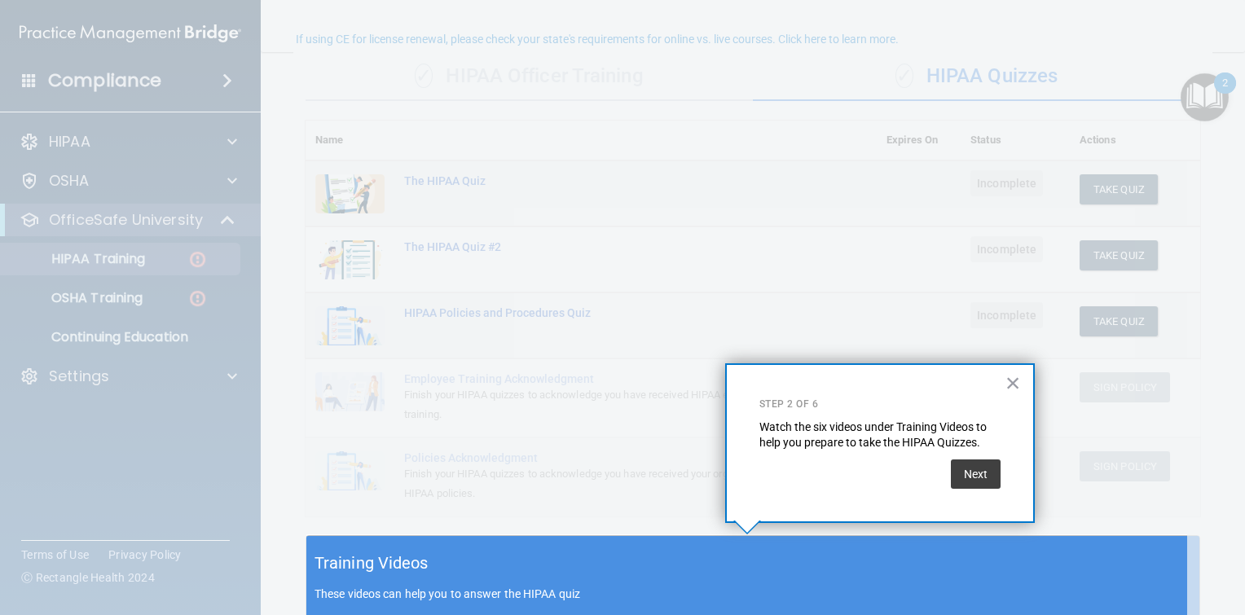
scroll to position [127, 0]
click at [984, 477] on button "Next" at bounding box center [976, 473] width 50 height 29
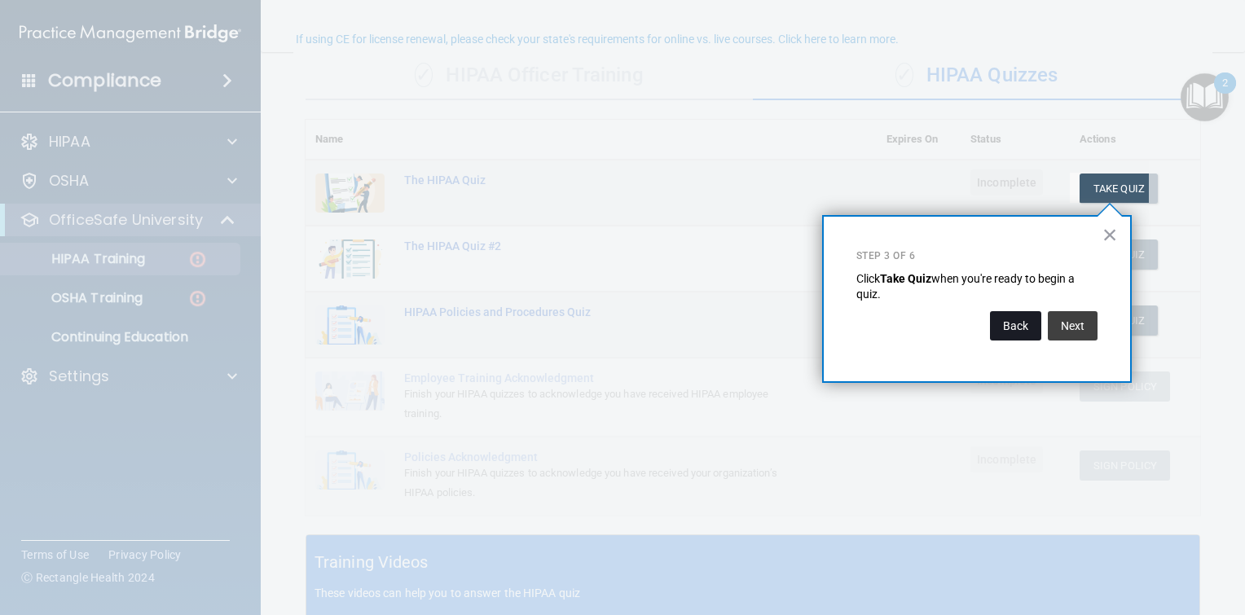
click at [1020, 331] on button "Back" at bounding box center [1015, 325] width 51 height 29
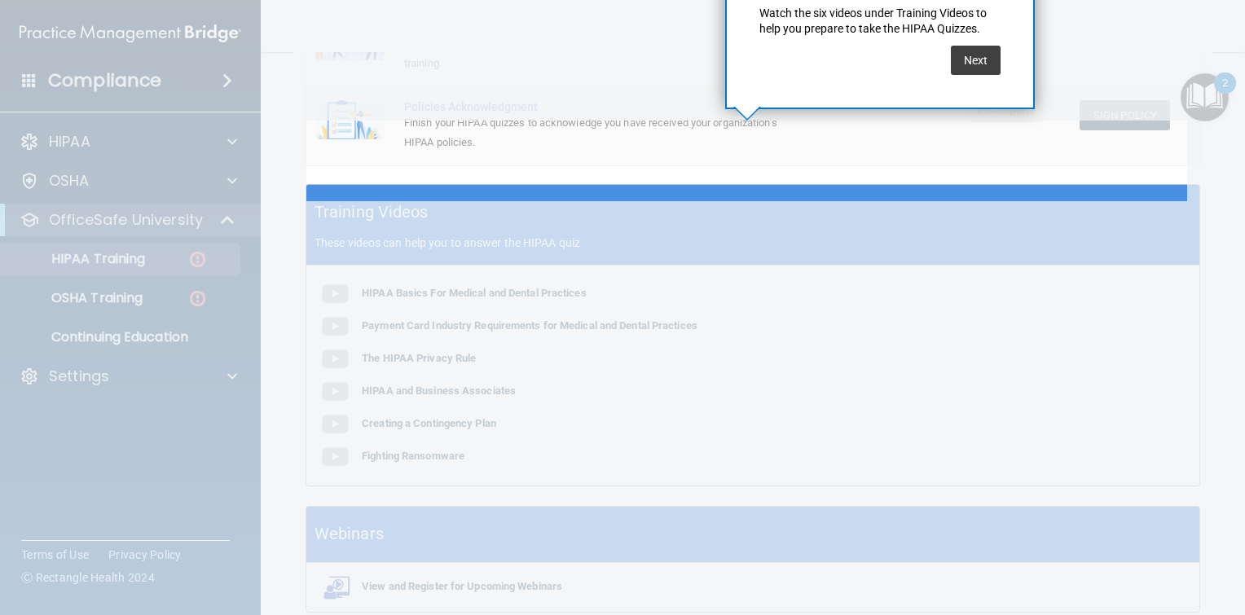
scroll to position [551, 0]
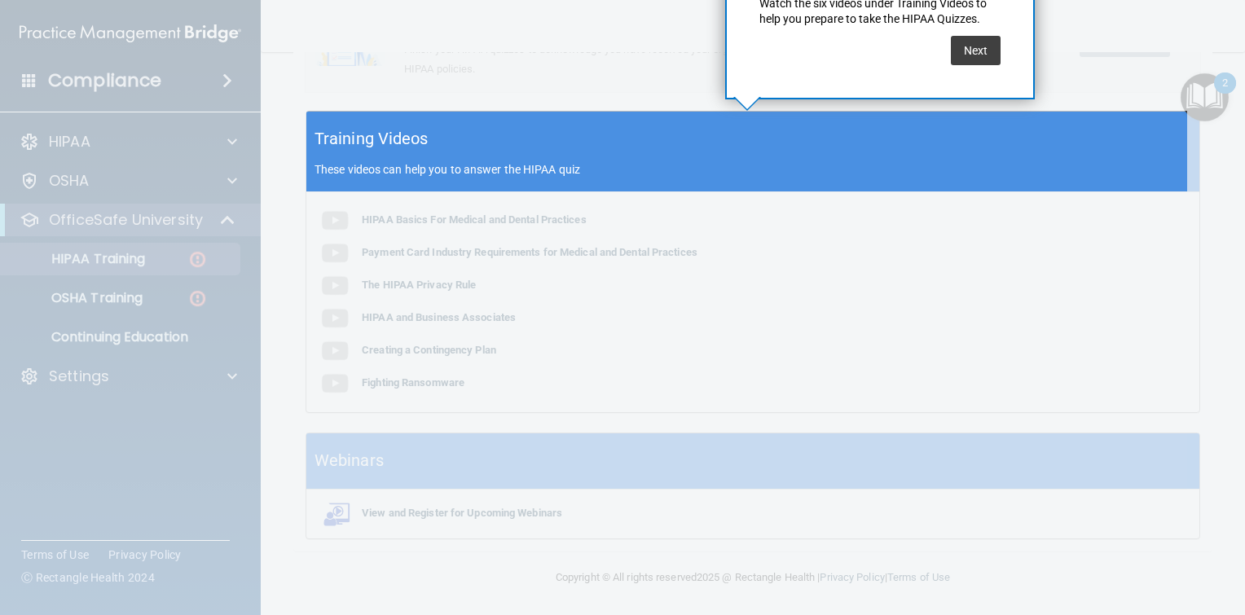
click at [490, 169] on p "These videos can help you to answer the HIPAA quiz" at bounding box center [752, 169] width 877 height 13
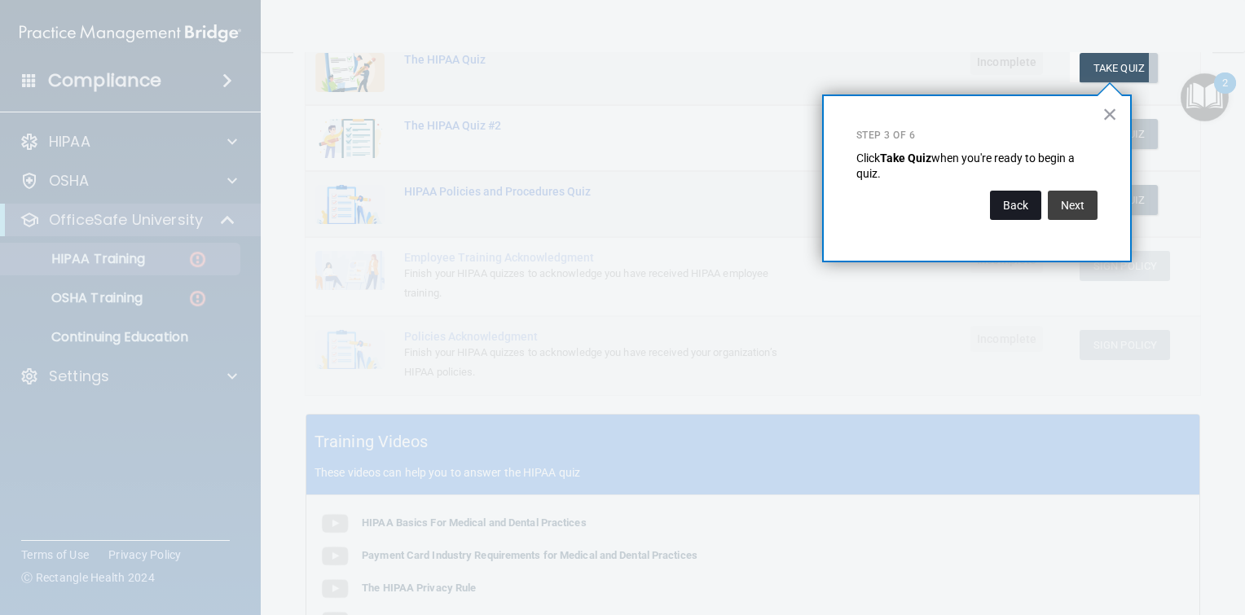
click at [1023, 206] on button "Back" at bounding box center [1015, 205] width 51 height 29
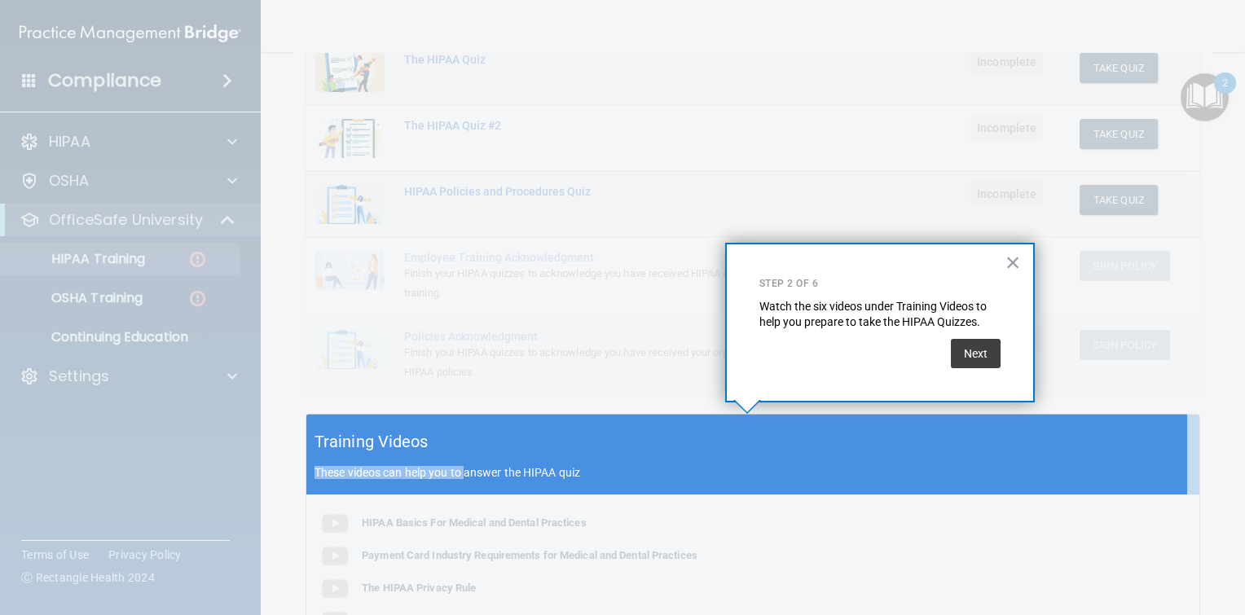
click at [464, 466] on div "Training Videos These videos can help you to answer the HIPAA quiz" at bounding box center [752, 455] width 893 height 81
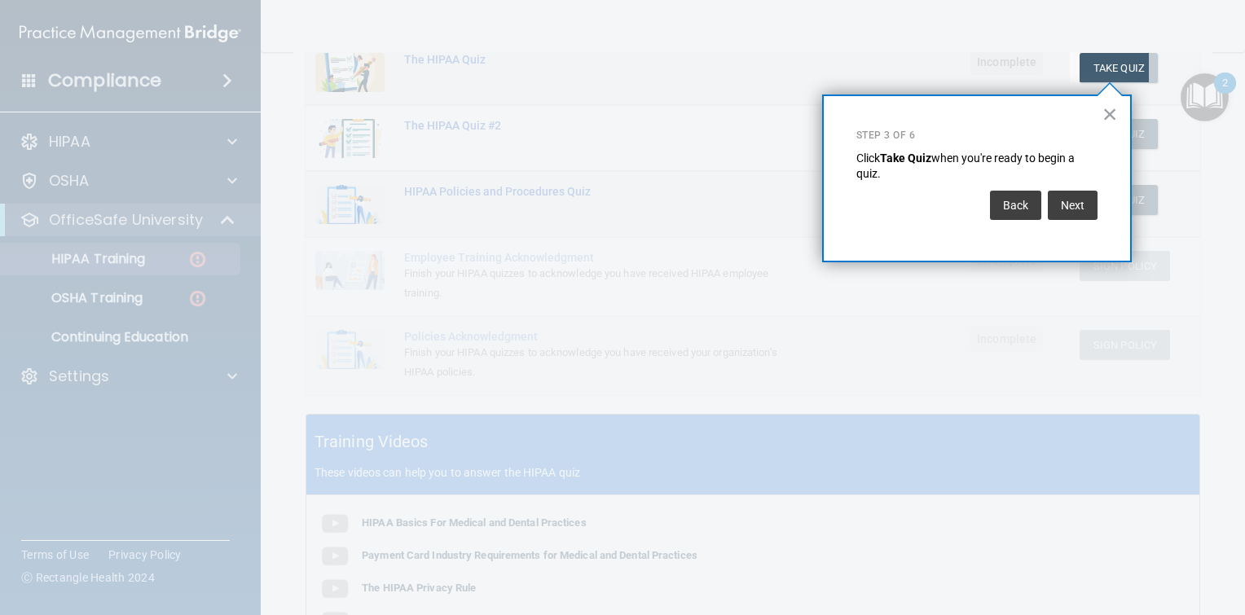
click at [464, 466] on div at bounding box center [535, 307] width 1070 height 615
click at [912, 375] on div at bounding box center [535, 307] width 1070 height 615
click at [1017, 211] on button "Back" at bounding box center [1015, 205] width 51 height 29
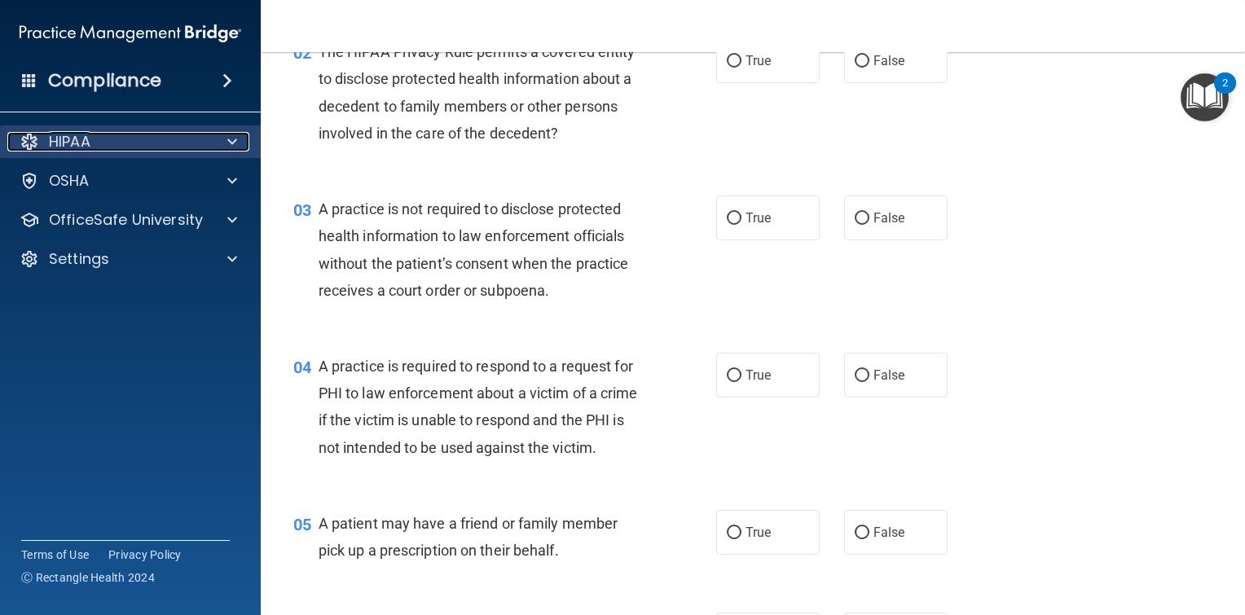
click at [235, 138] on span at bounding box center [232, 142] width 10 height 20
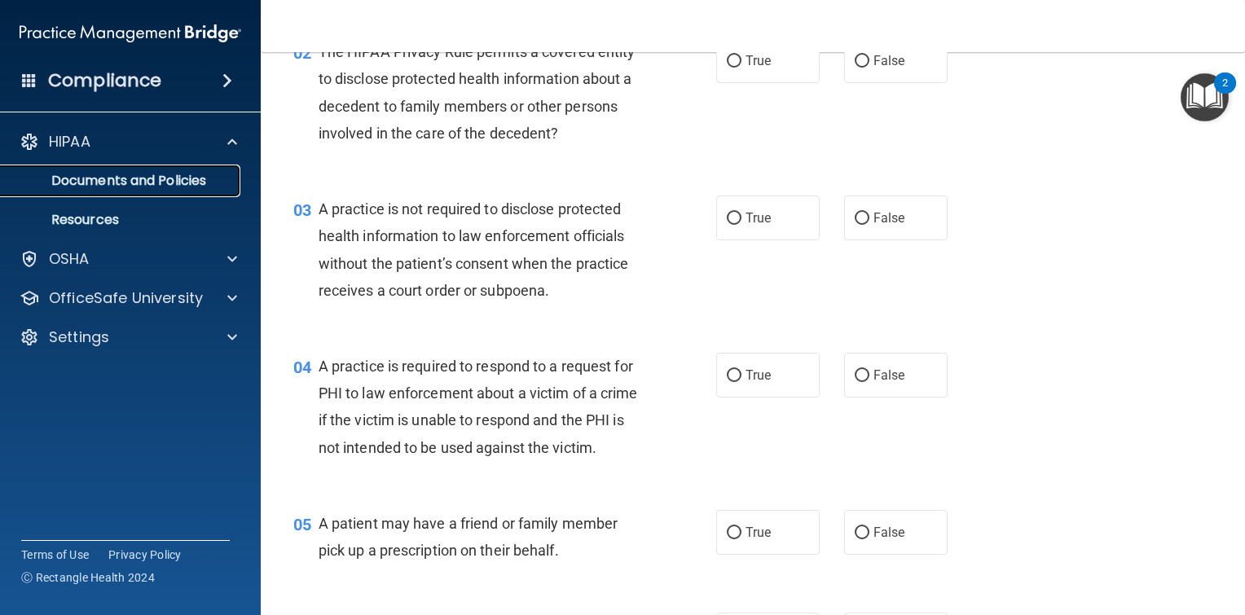
click at [185, 185] on p "Documents and Policies" at bounding box center [122, 181] width 222 height 16
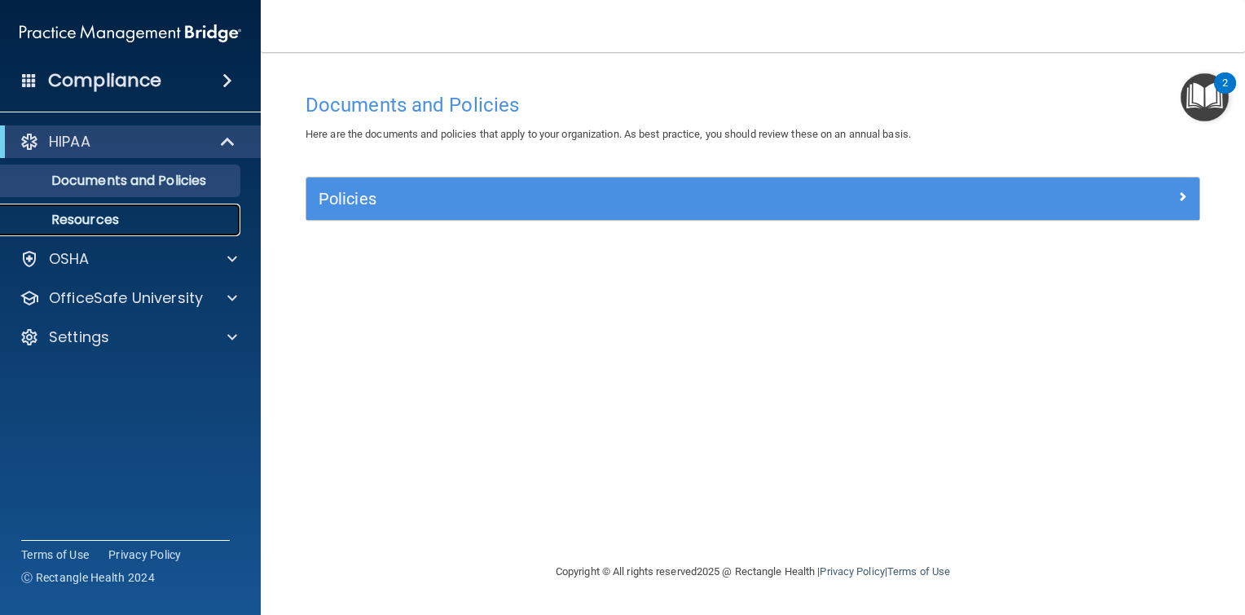
click at [105, 222] on p "Resources" at bounding box center [122, 220] width 222 height 16
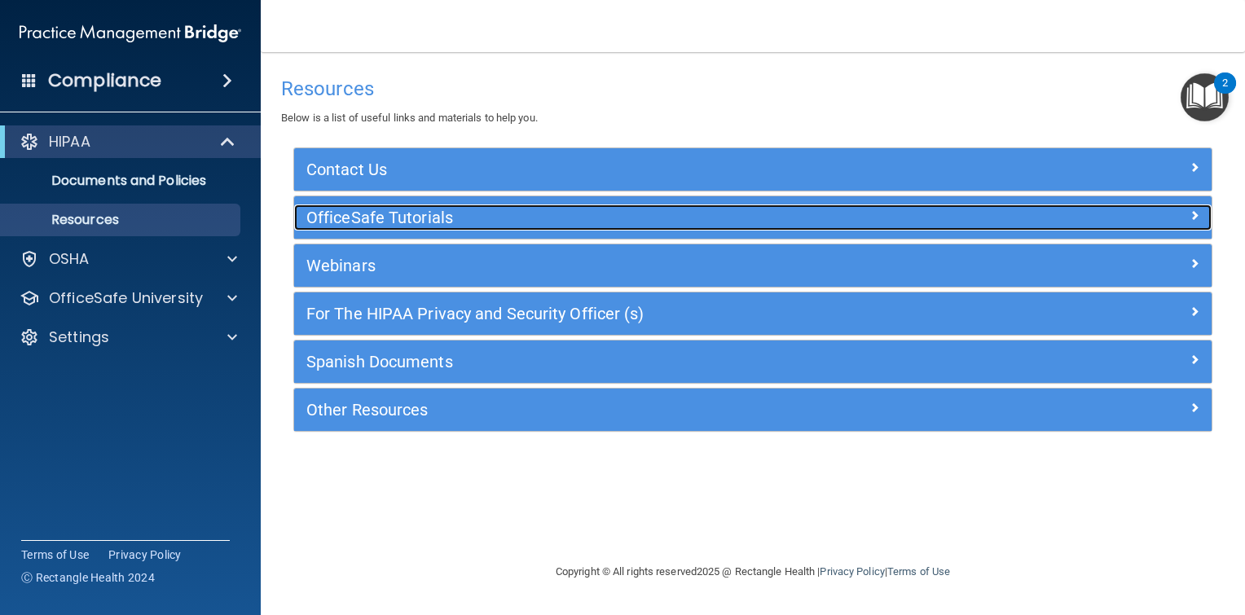
click at [402, 213] on h5 "OfficeSafe Tutorials" at bounding box center [638, 218] width 664 height 18
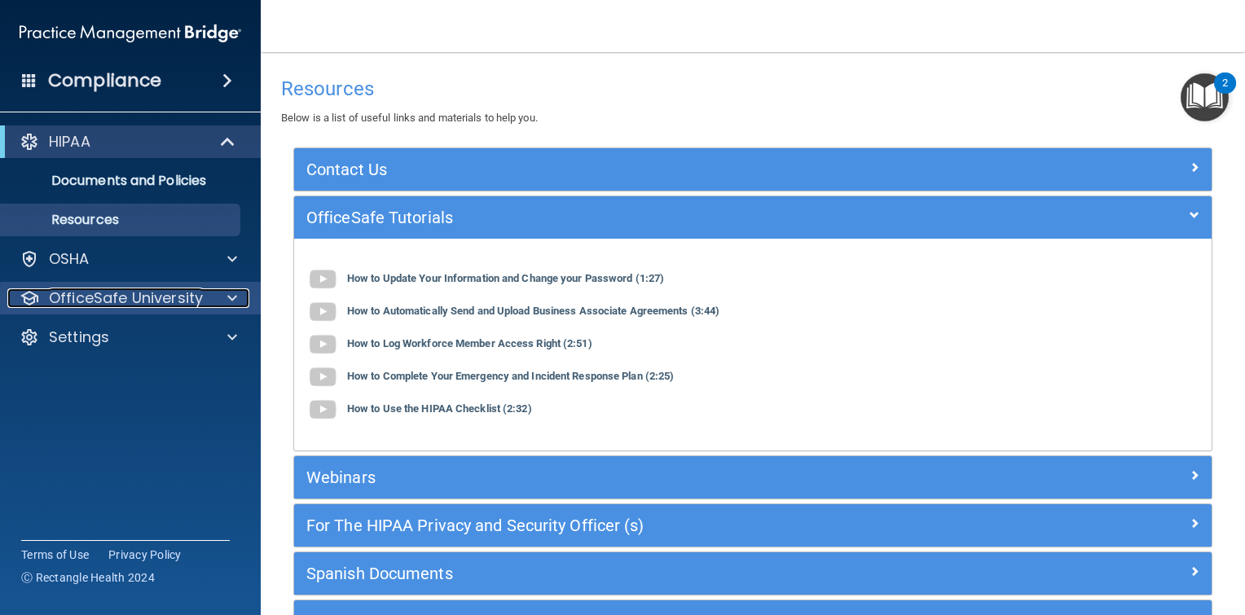
click at [148, 297] on p "OfficeSafe University" at bounding box center [126, 298] width 154 height 20
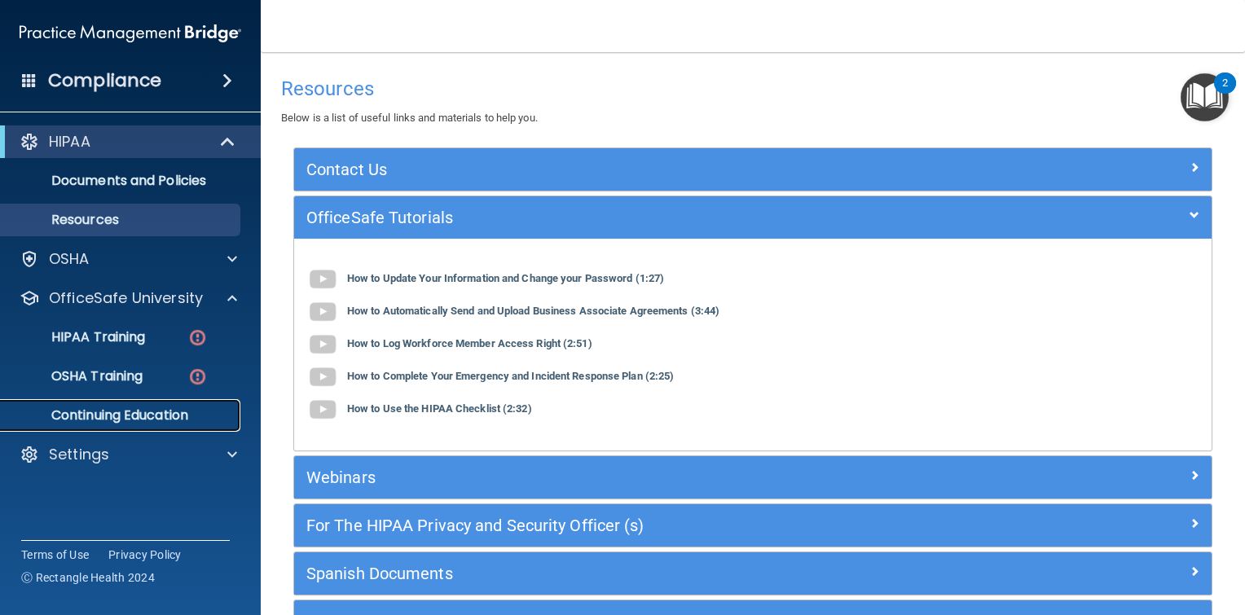
click at [140, 415] on p "Continuing Education" at bounding box center [122, 415] width 222 height 16
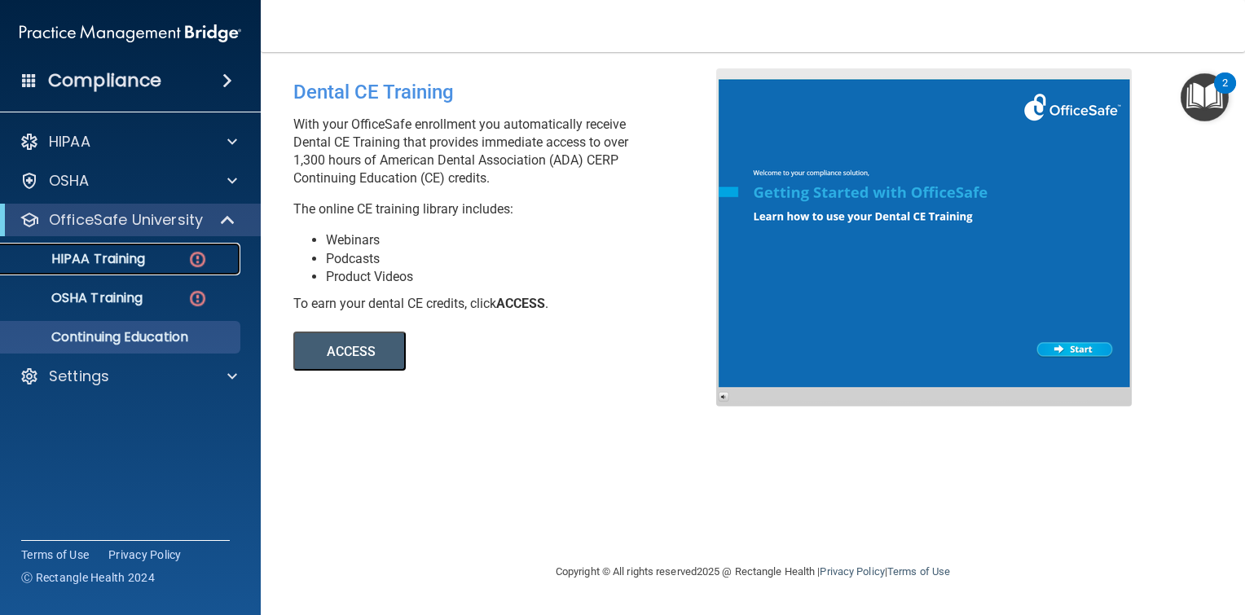
click at [106, 266] on p "HIPAA Training" at bounding box center [78, 259] width 134 height 16
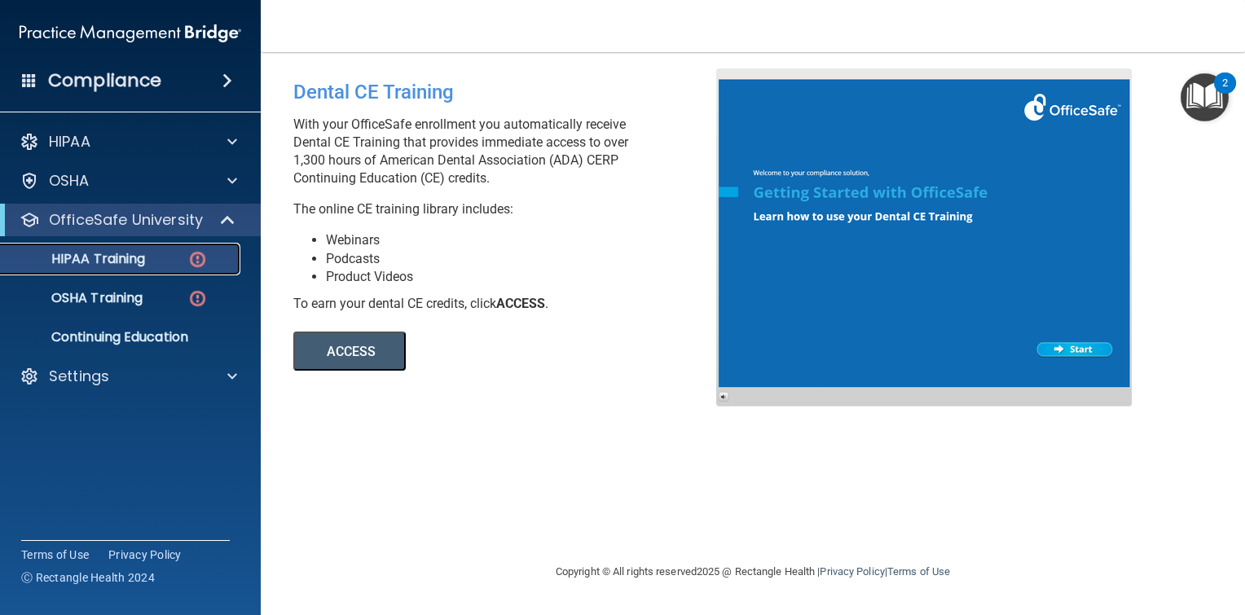
click at [107, 263] on p "HIPAA Training" at bounding box center [78, 259] width 134 height 16
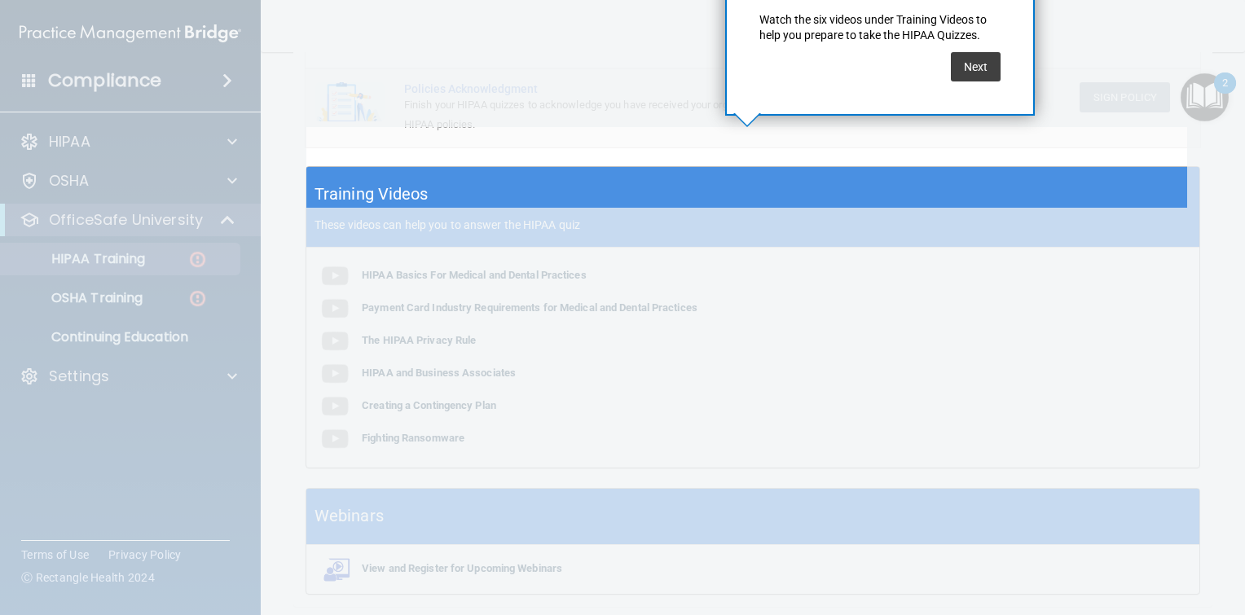
scroll to position [534, 0]
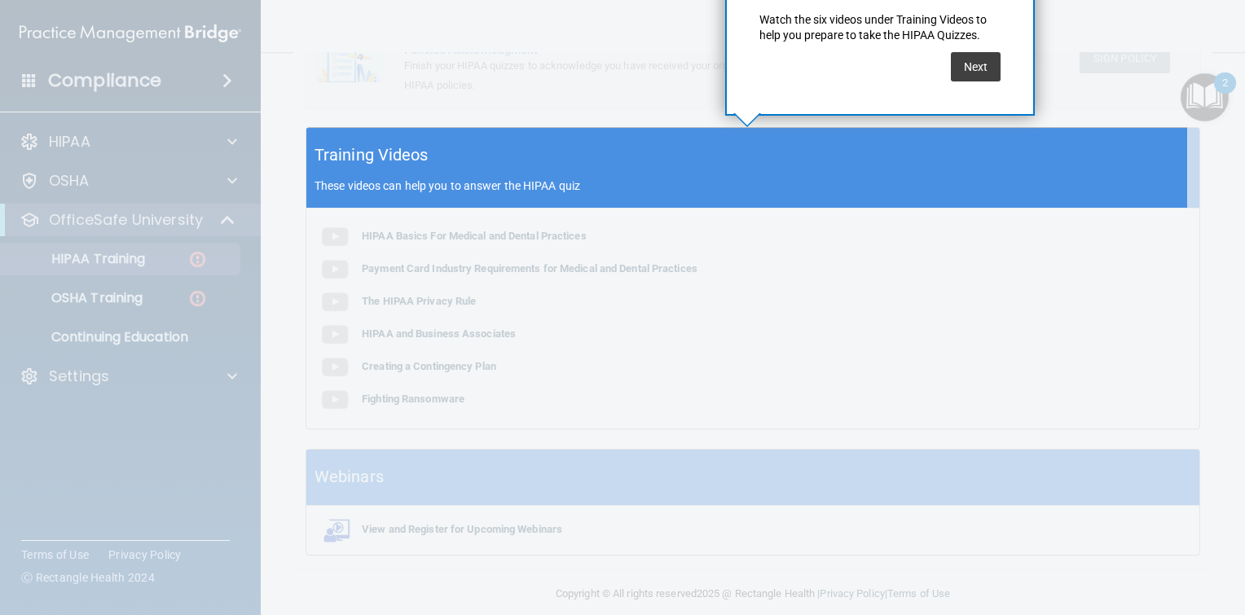
click at [398, 349] on div at bounding box center [746, 411] width 881 height 407
click at [410, 293] on div at bounding box center [746, 411] width 881 height 407
click at [473, 293] on div at bounding box center [746, 411] width 881 height 407
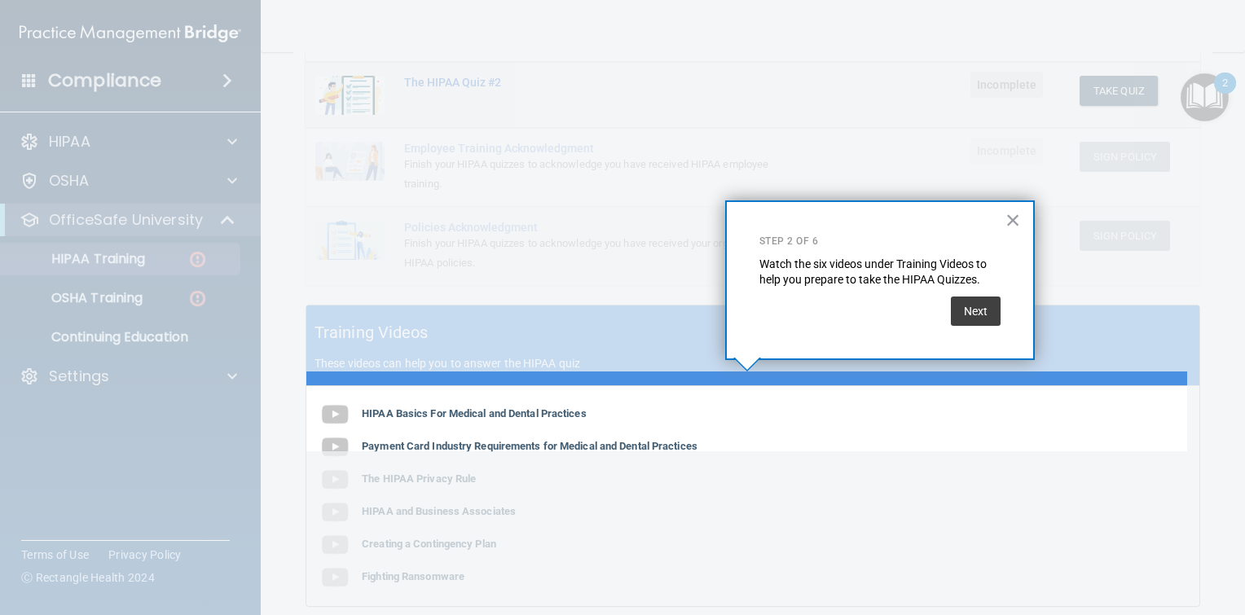
scroll to position [290, 0]
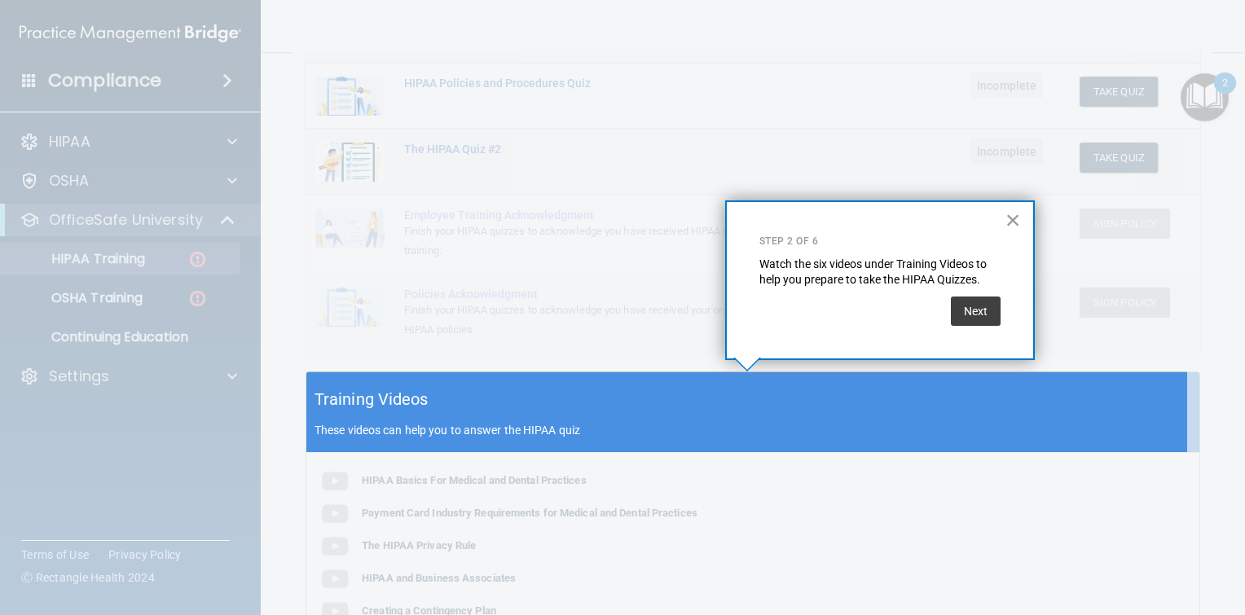
click at [1012, 220] on button "×" at bounding box center [1012, 220] width 15 height 26
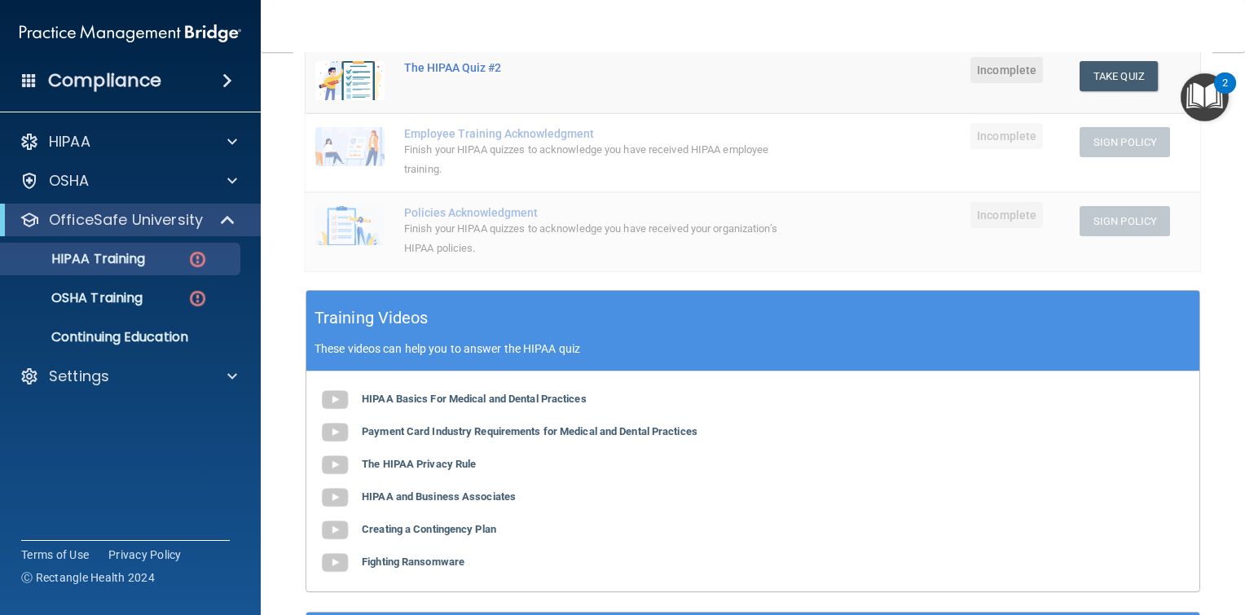
scroll to position [551, 0]
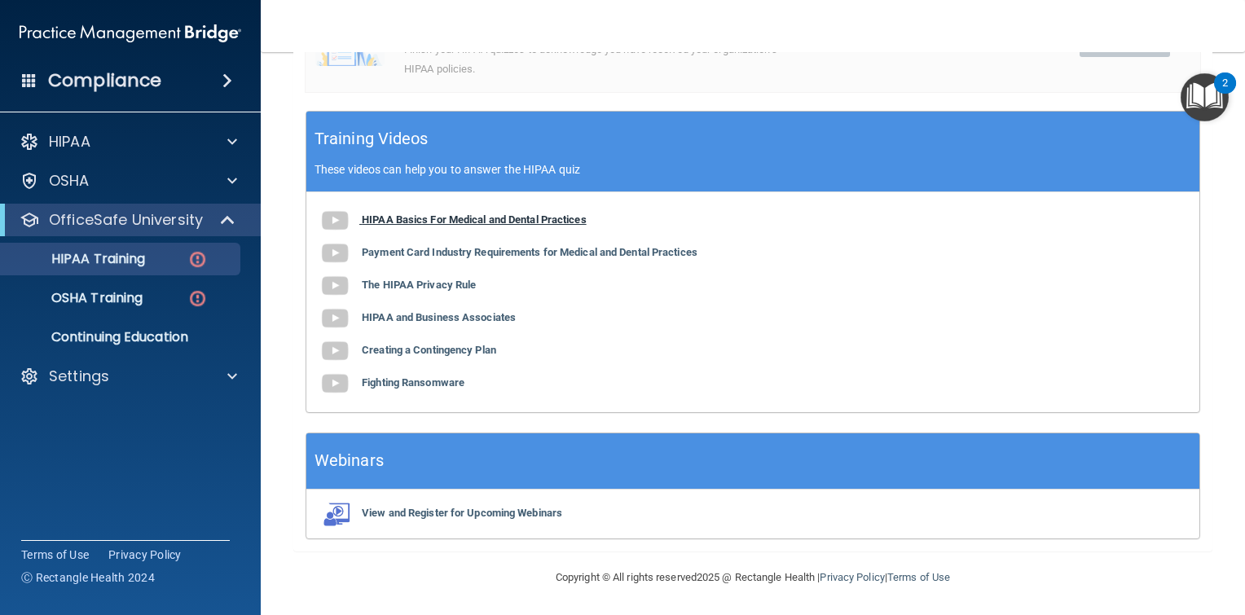
click at [510, 222] on b "HIPAA Basics For Medical and Dental Practices" at bounding box center [474, 219] width 225 height 12
click at [545, 251] on b "Payment Card Industry Requirements for Medical and Dental Practices" at bounding box center [530, 252] width 336 height 12
click at [411, 283] on b "The HIPAA Privacy Rule" at bounding box center [419, 285] width 114 height 12
